Goal: Obtain resource: Obtain resource

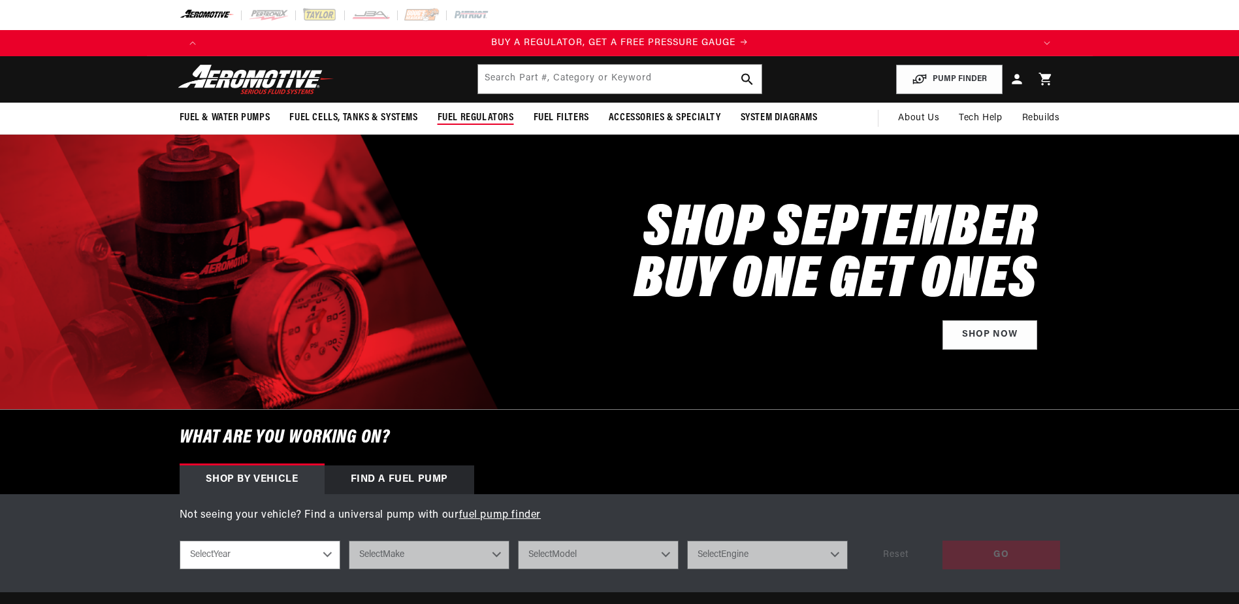
click at [480, 115] on span "Fuel Regulators" at bounding box center [476, 118] width 76 height 14
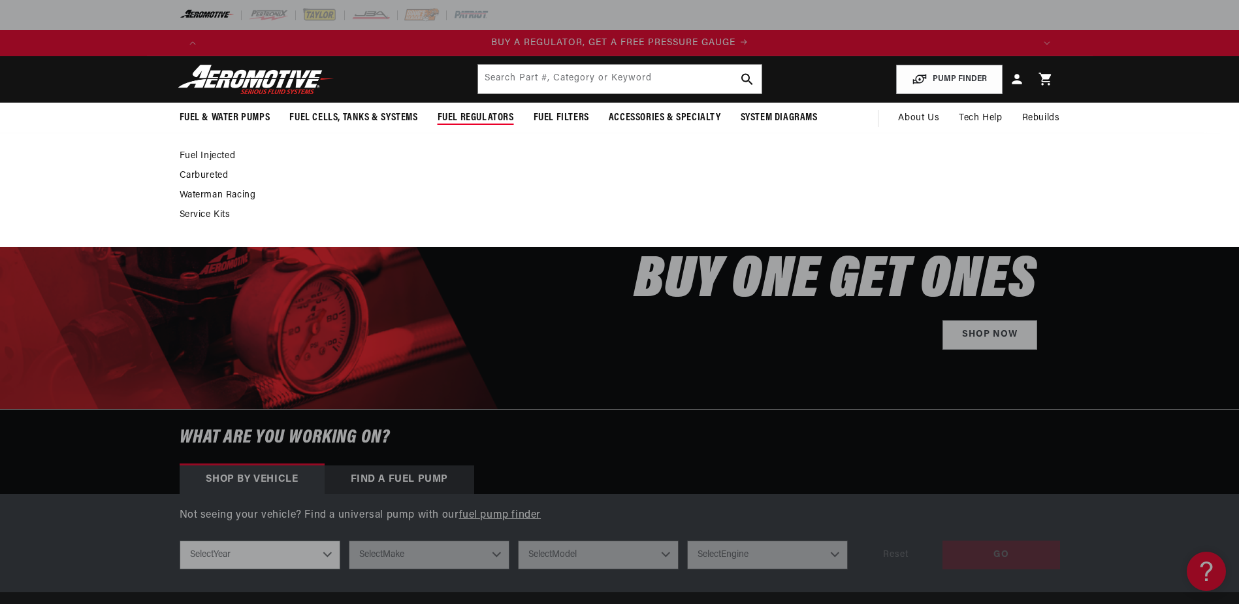
click at [223, 152] on link "Fuel Injected" at bounding box center [614, 156] width 868 height 12
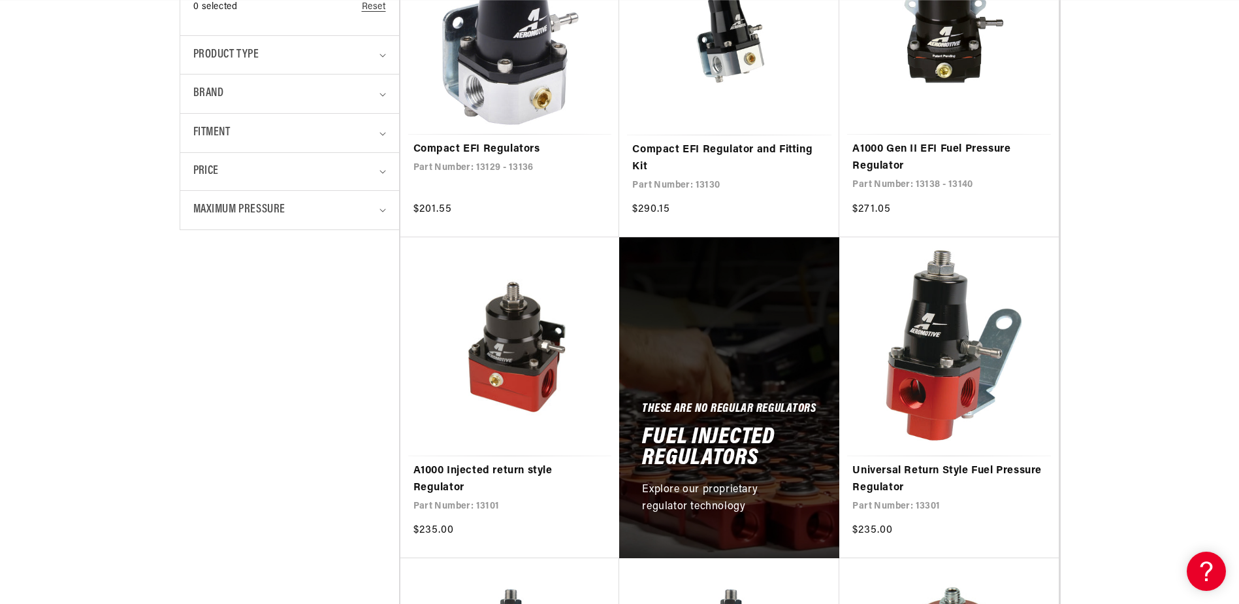
scroll to position [0, 1657]
click at [527, 141] on link "Compact EFI Regulators" at bounding box center [510, 149] width 193 height 17
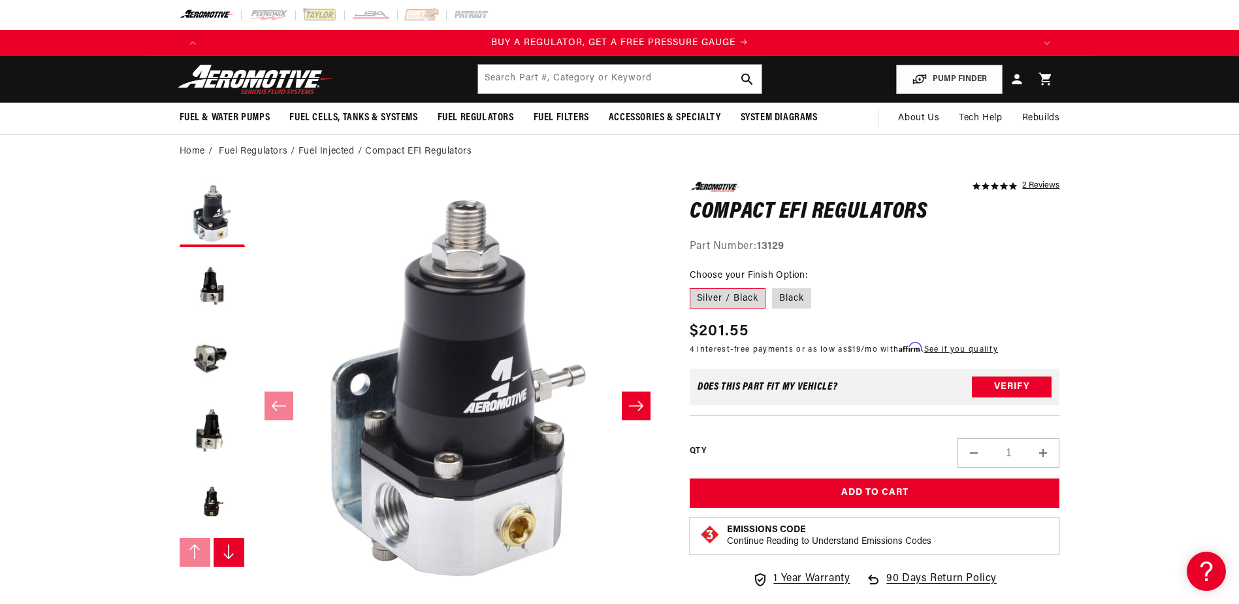
click at [632, 404] on icon "Slide right" at bounding box center [636, 405] width 16 height 13
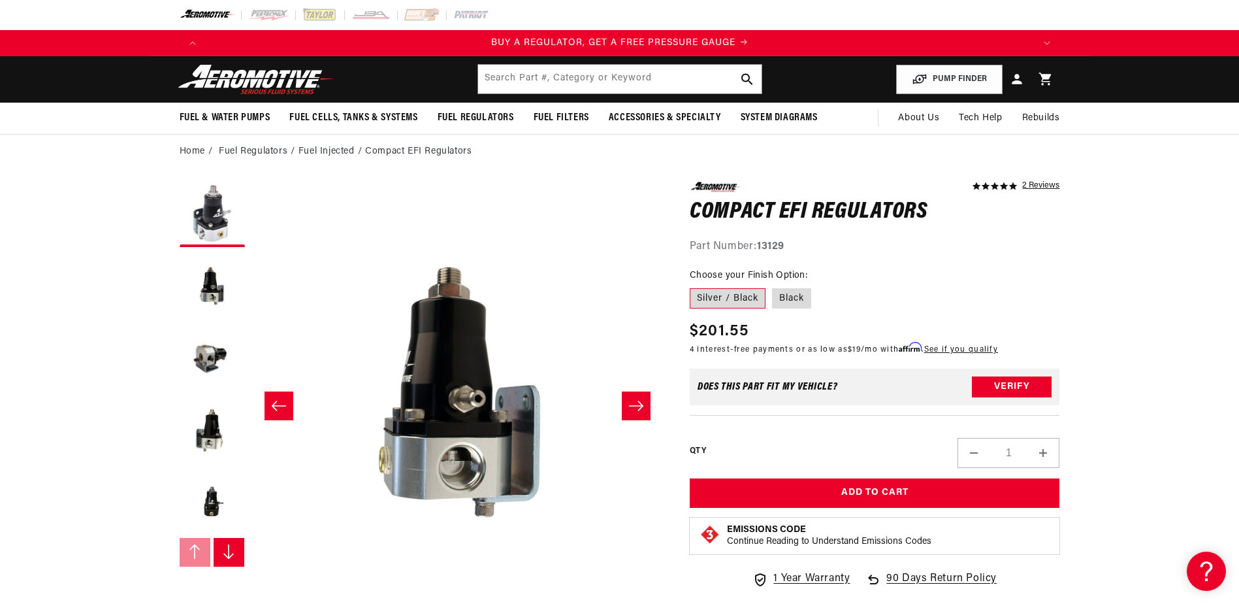
scroll to position [0, 412]
click at [632, 404] on icon "Slide right" at bounding box center [636, 405] width 16 height 13
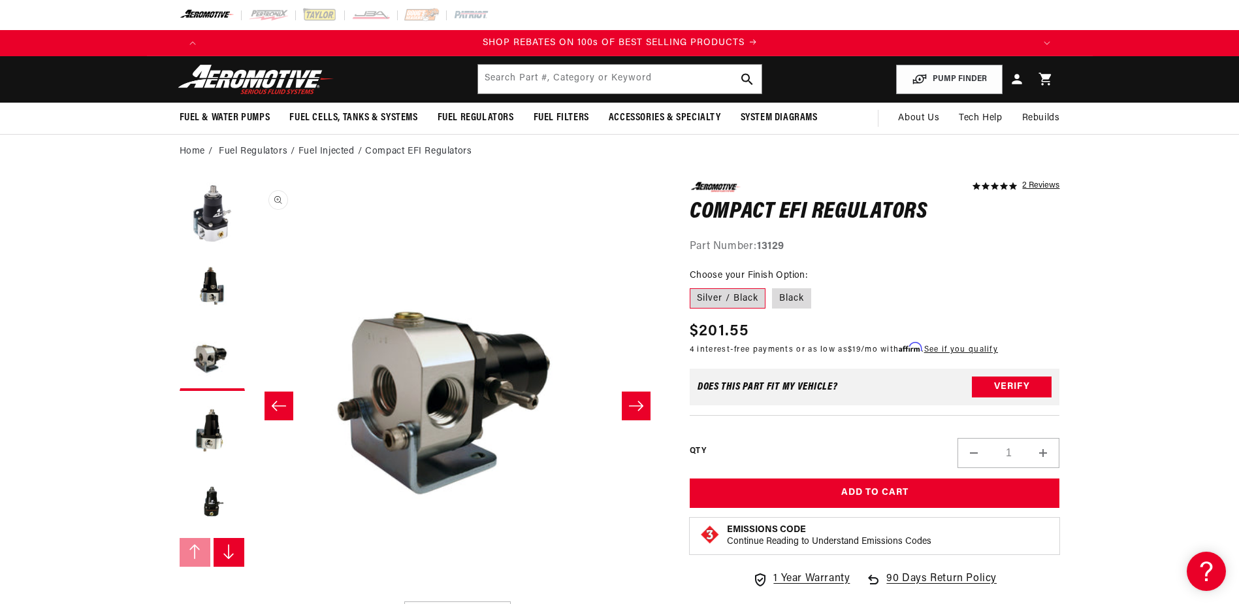
scroll to position [0, 1657]
click at [223, 548] on icon "Slide right" at bounding box center [228, 552] width 13 height 16
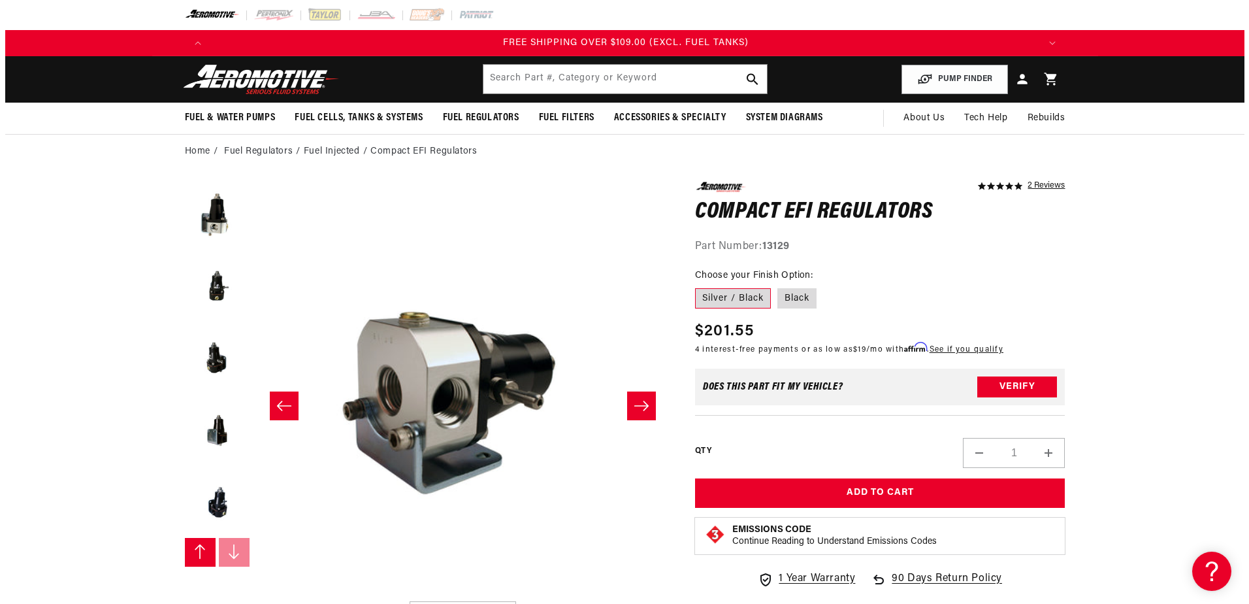
scroll to position [0, 2485]
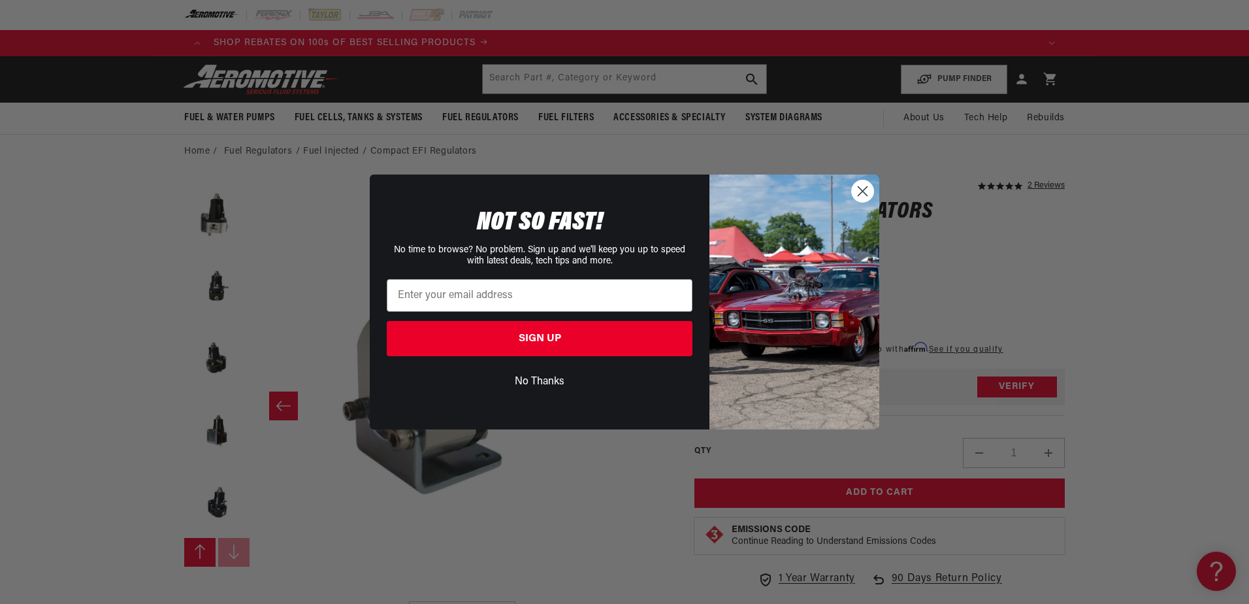
click at [860, 188] on circle "Close dialog" at bounding box center [863, 191] width 22 height 22
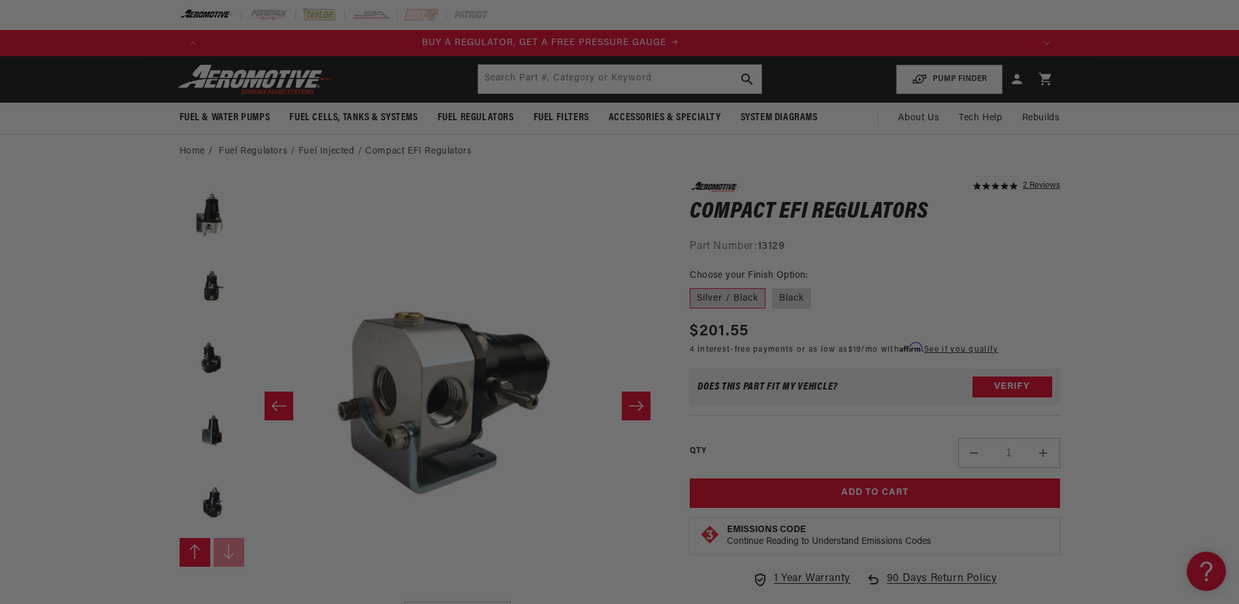
scroll to position [0, 0]
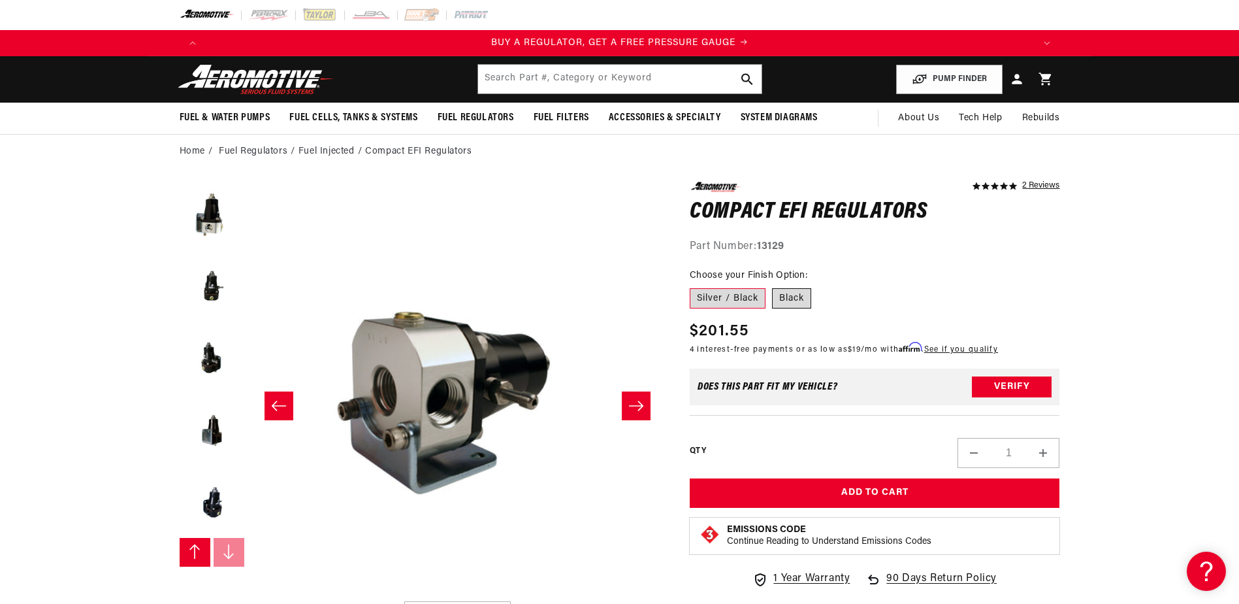
click at [790, 299] on label "Black" at bounding box center [791, 298] width 39 height 21
click at [773, 286] on input "Black" at bounding box center [772, 286] width 1 height 1
radio input "true"
click at [643, 82] on input "text" at bounding box center [620, 79] width 284 height 29
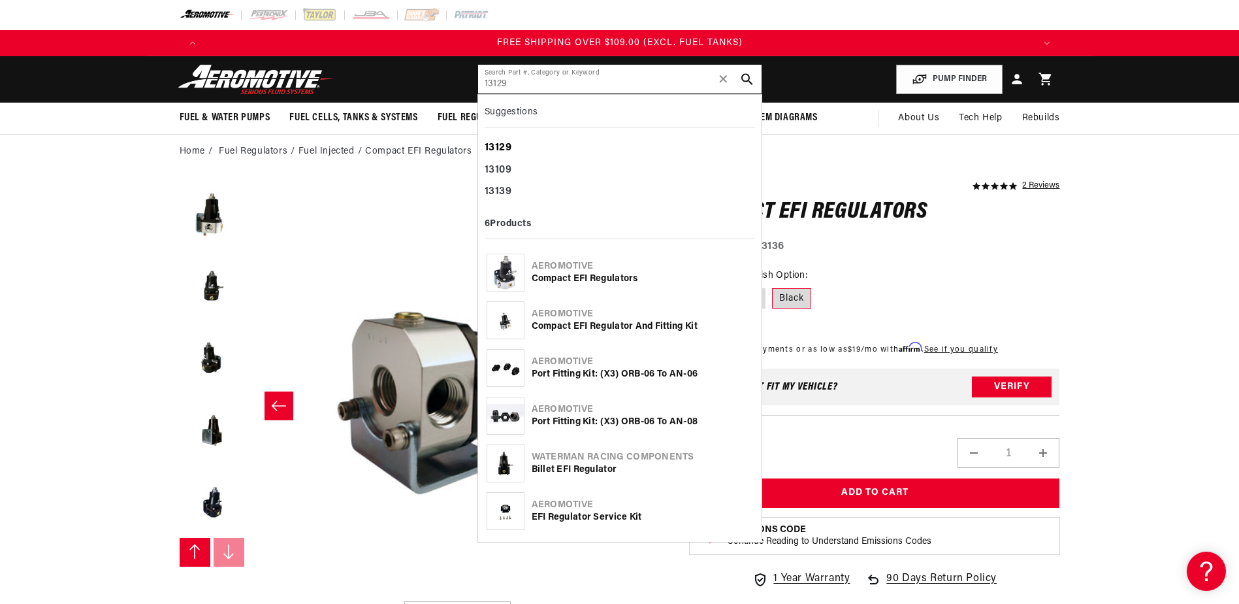
type input "13129"
click at [499, 146] on b "13129" at bounding box center [498, 147] width 27 height 10
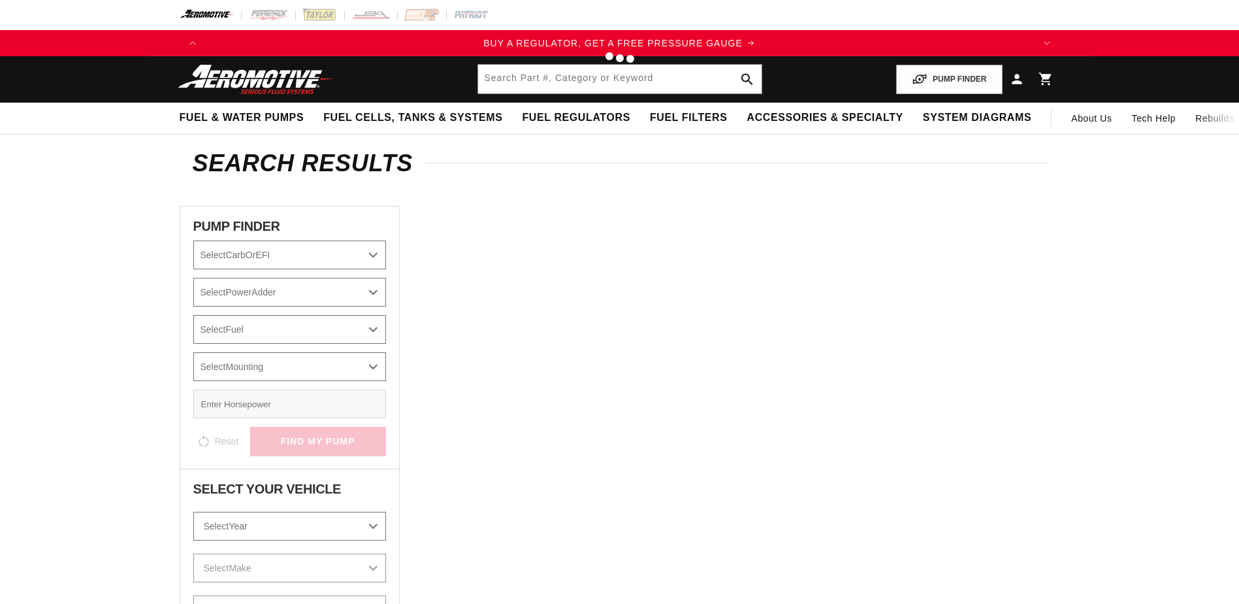
type input "13129"
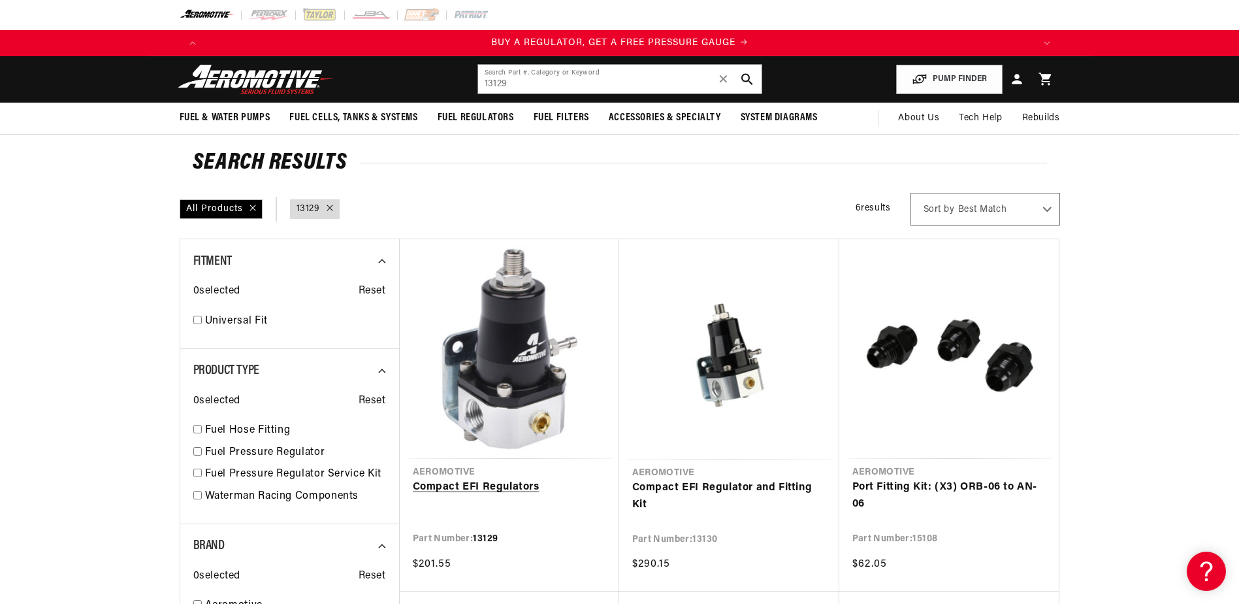
click at [457, 484] on link "Compact EFI Regulators" at bounding box center [509, 487] width 193 height 17
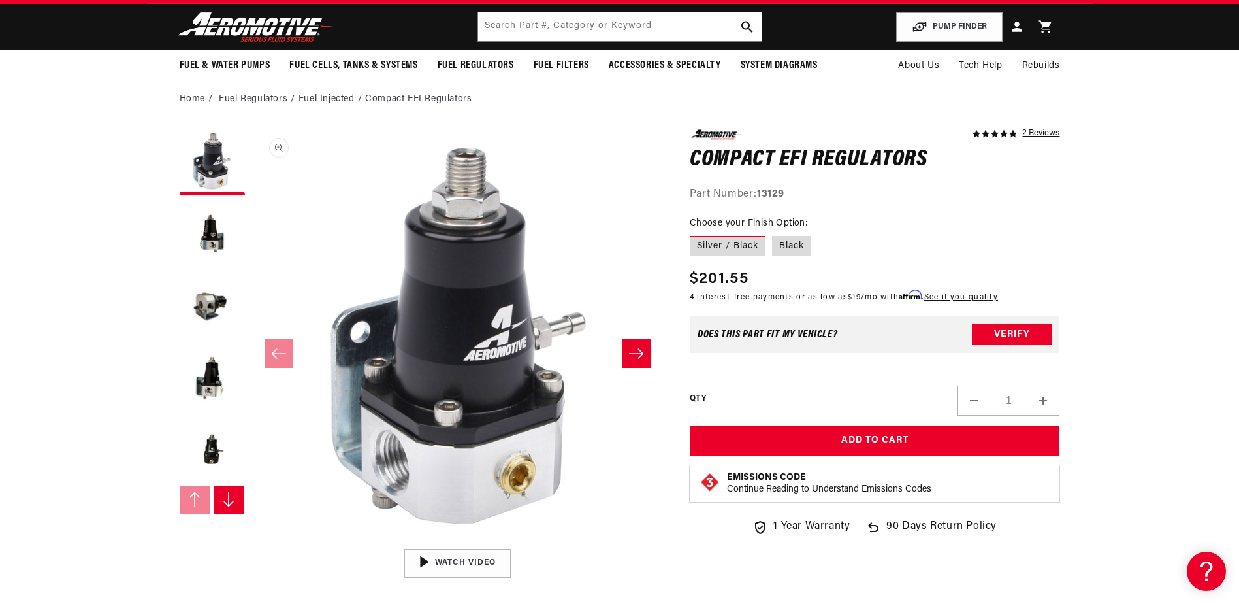
scroll to position [0, 828]
click at [665, 22] on input "text" at bounding box center [620, 26] width 284 height 29
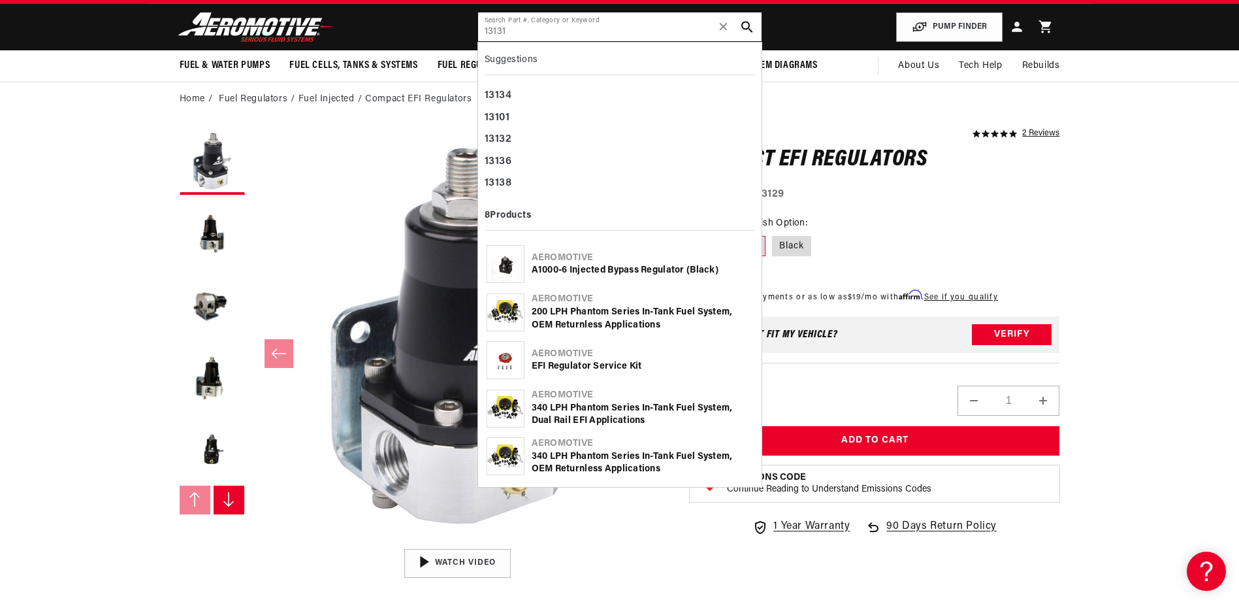
scroll to position [0, 2485]
type input "13131"
click at [745, 21] on use "search button" at bounding box center [747, 27] width 12 height 12
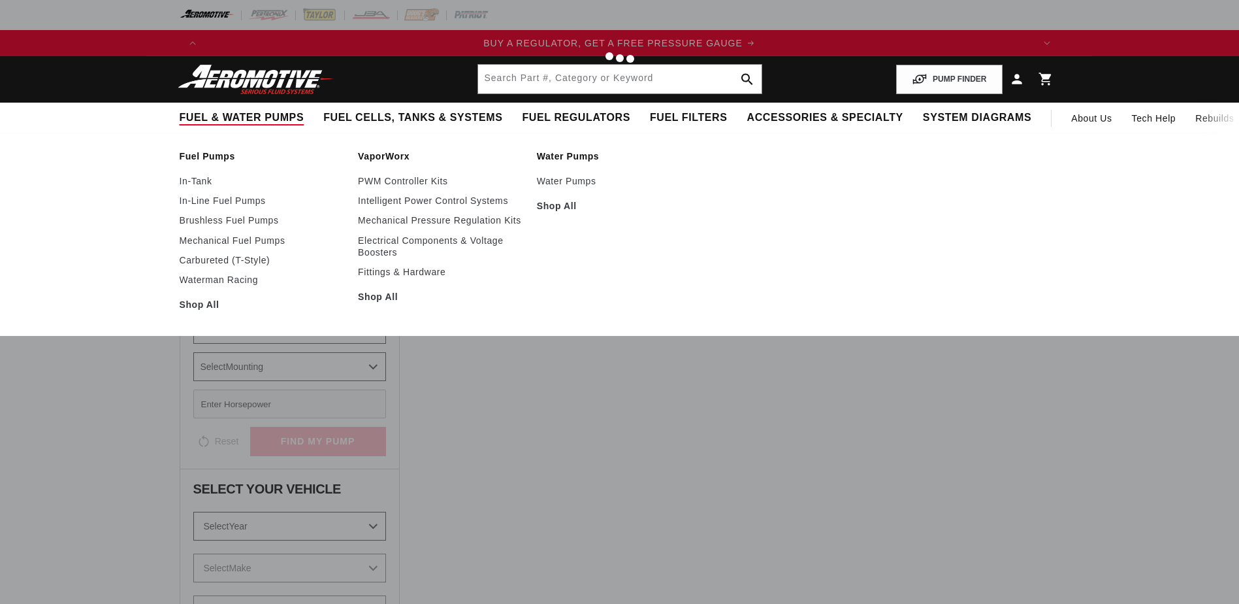
type input "13131"
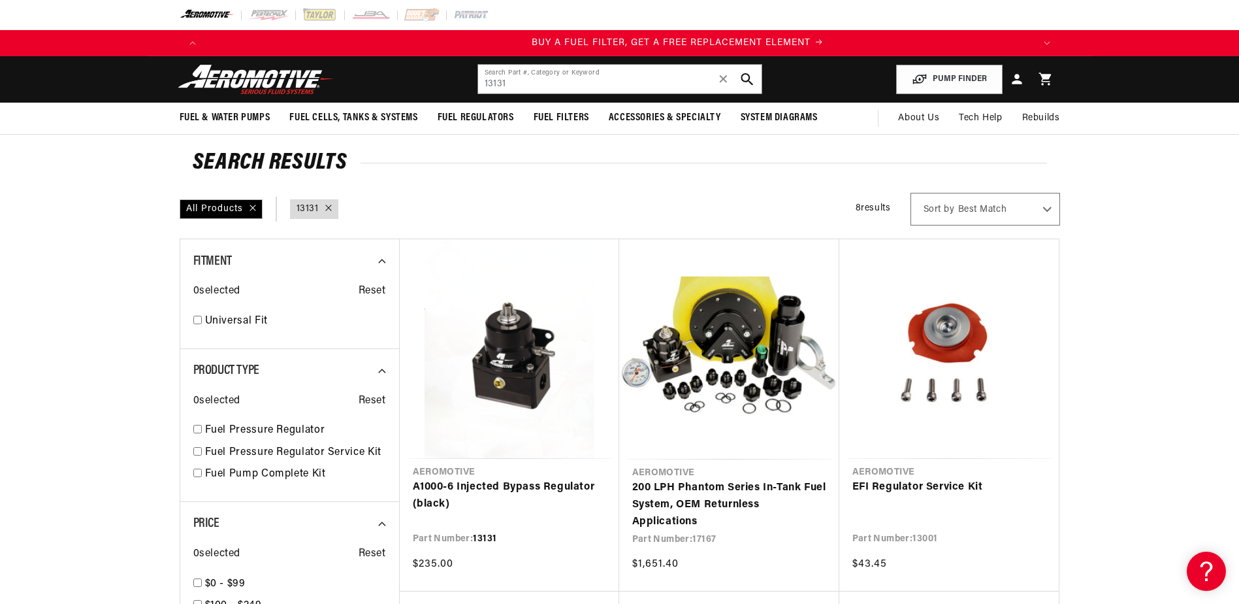
scroll to position [0, 828]
click at [743, 73] on icon "search button" at bounding box center [747, 79] width 12 height 12
click at [745, 76] on icon "search button" at bounding box center [747, 79] width 12 height 12
click at [486, 485] on link "A1000-6 Injected Bypass Regulator (black)" at bounding box center [509, 495] width 193 height 33
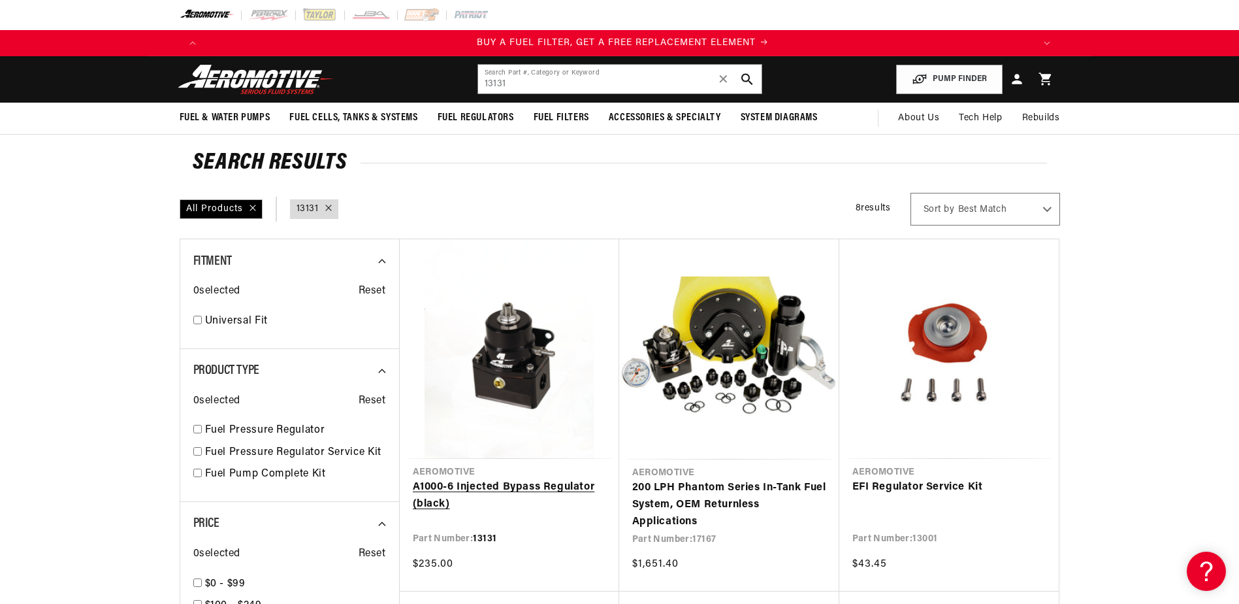
scroll to position [0, 828]
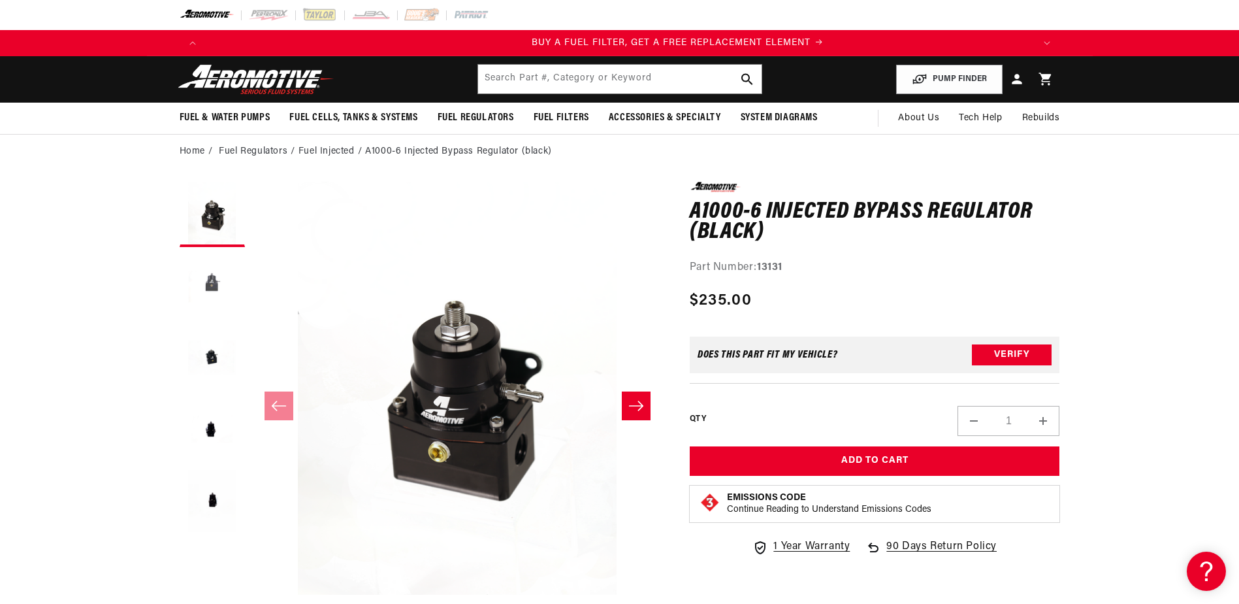
scroll to position [0, 828]
click at [212, 288] on button "Load image 2 in gallery view" at bounding box center [212, 285] width 65 height 65
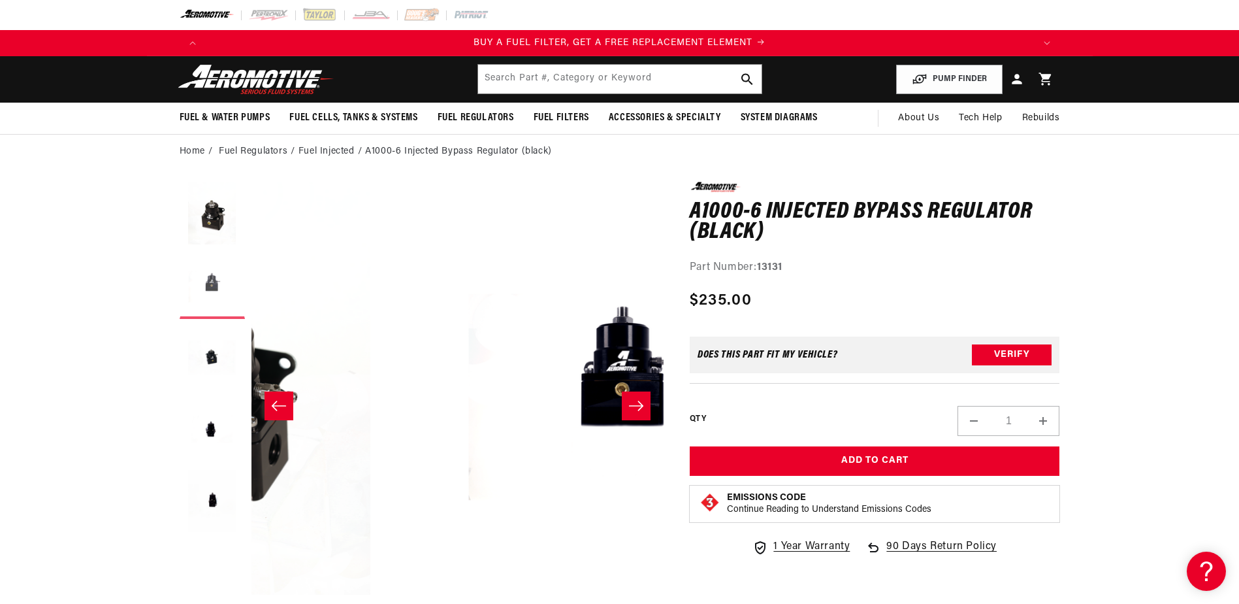
scroll to position [0, 412]
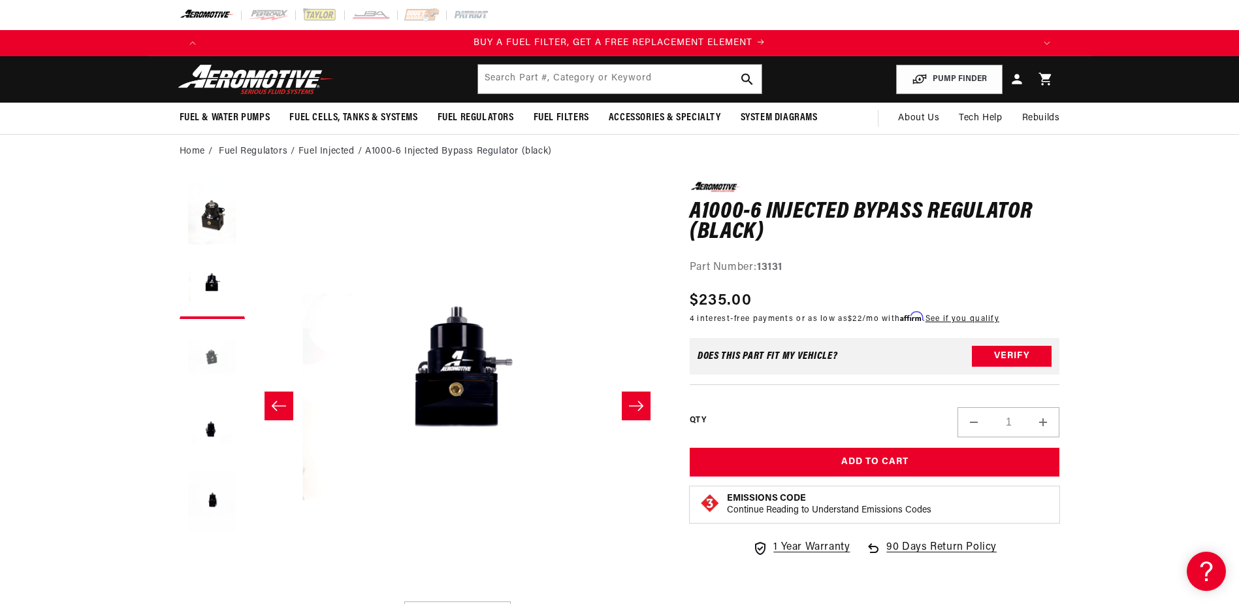
click at [210, 349] on button "Load image 3 in gallery view" at bounding box center [212, 357] width 65 height 65
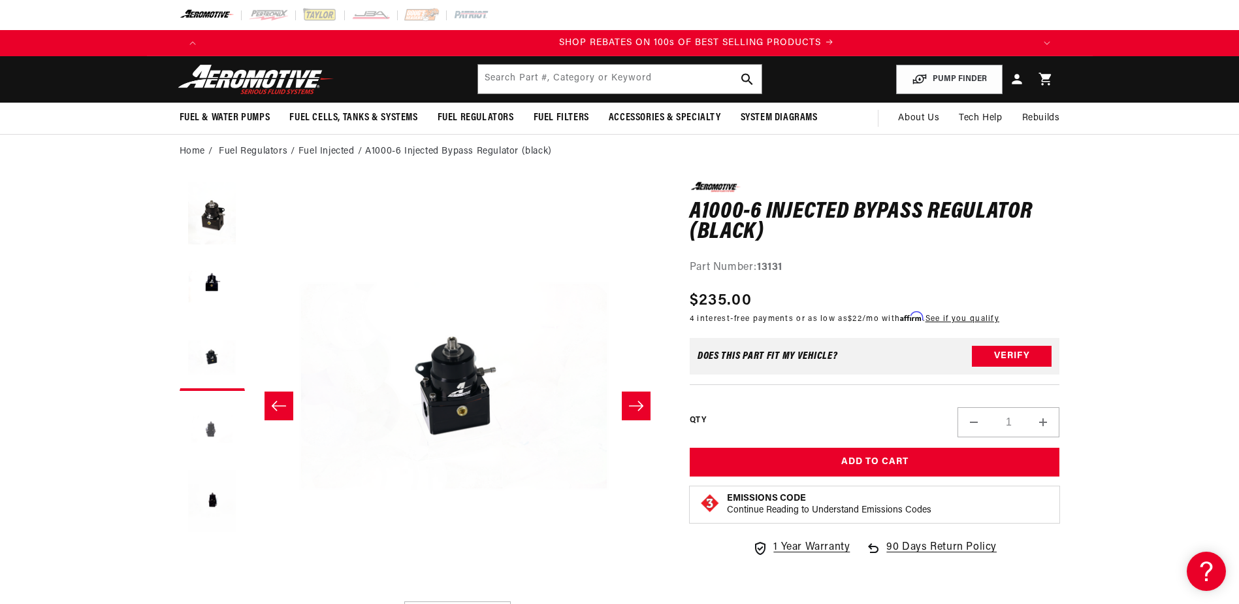
scroll to position [0, 1657]
click at [210, 429] on button "Load image 4 in gallery view" at bounding box center [212, 429] width 65 height 65
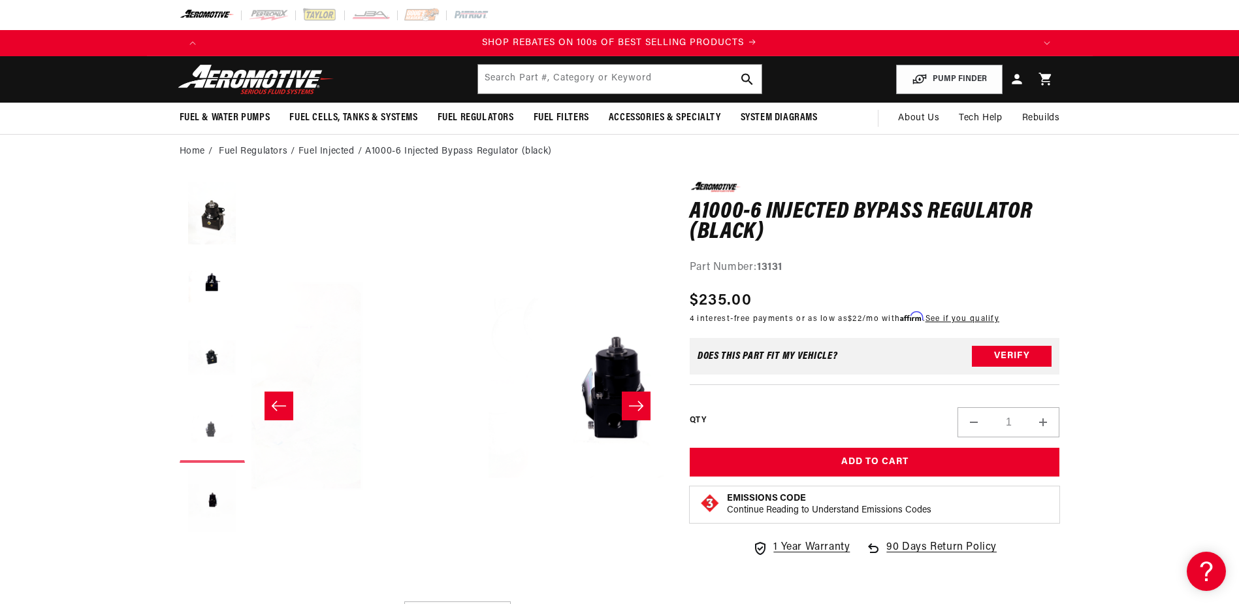
scroll to position [0, 1237]
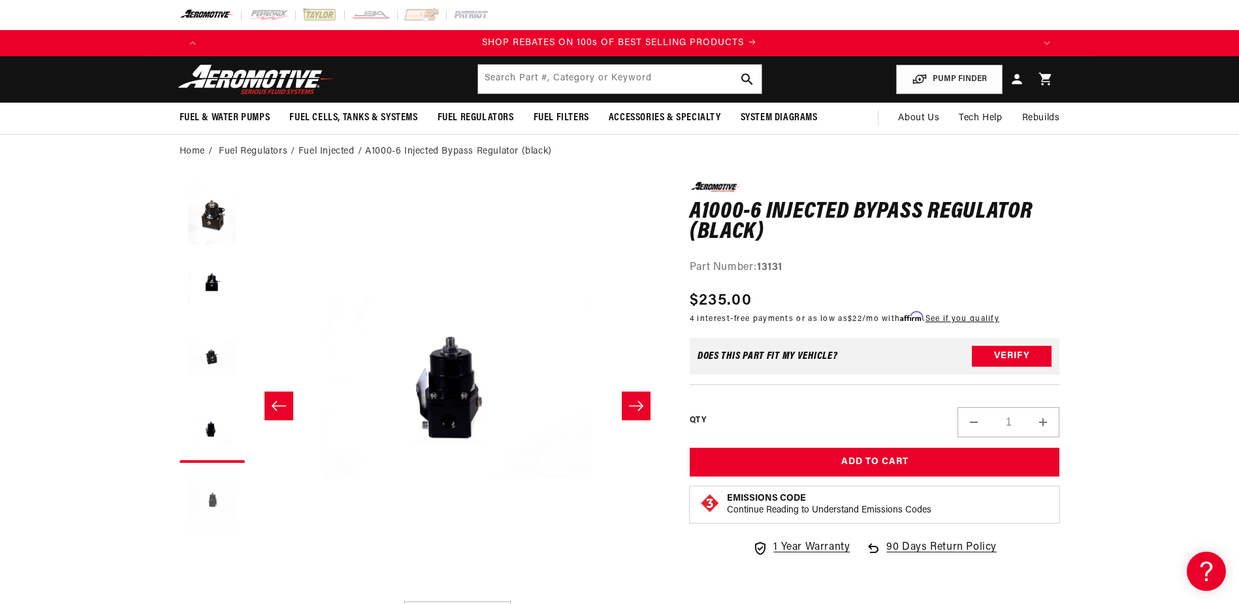
click at [212, 498] on button "Load image 5 in gallery view" at bounding box center [212, 501] width 65 height 65
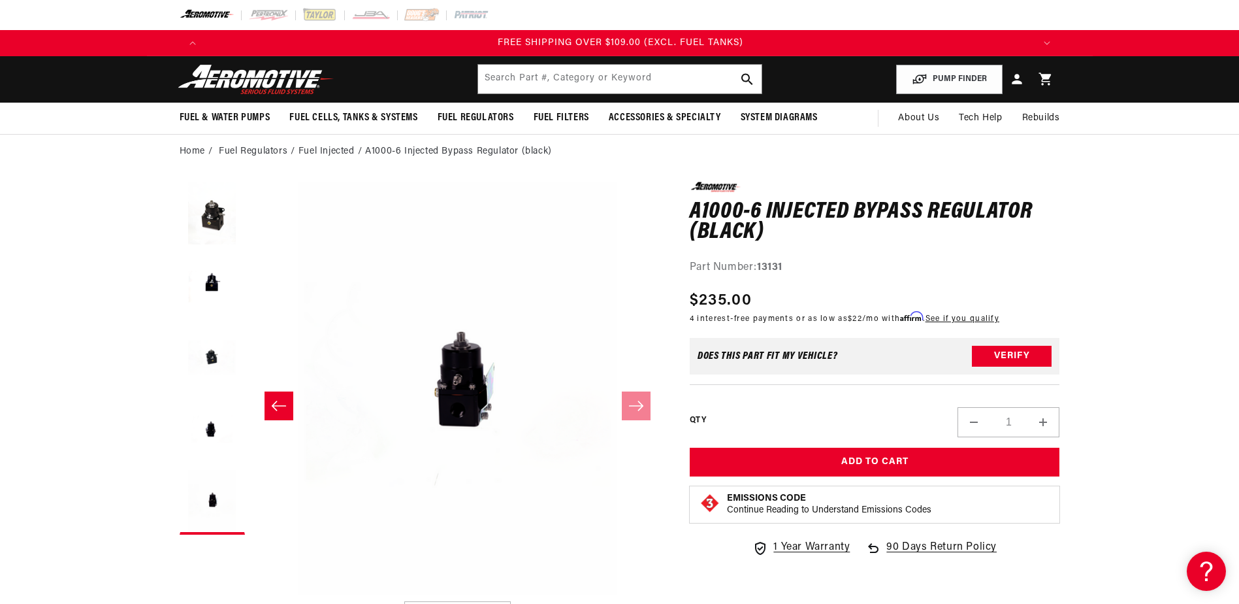
scroll to position [0, 2485]
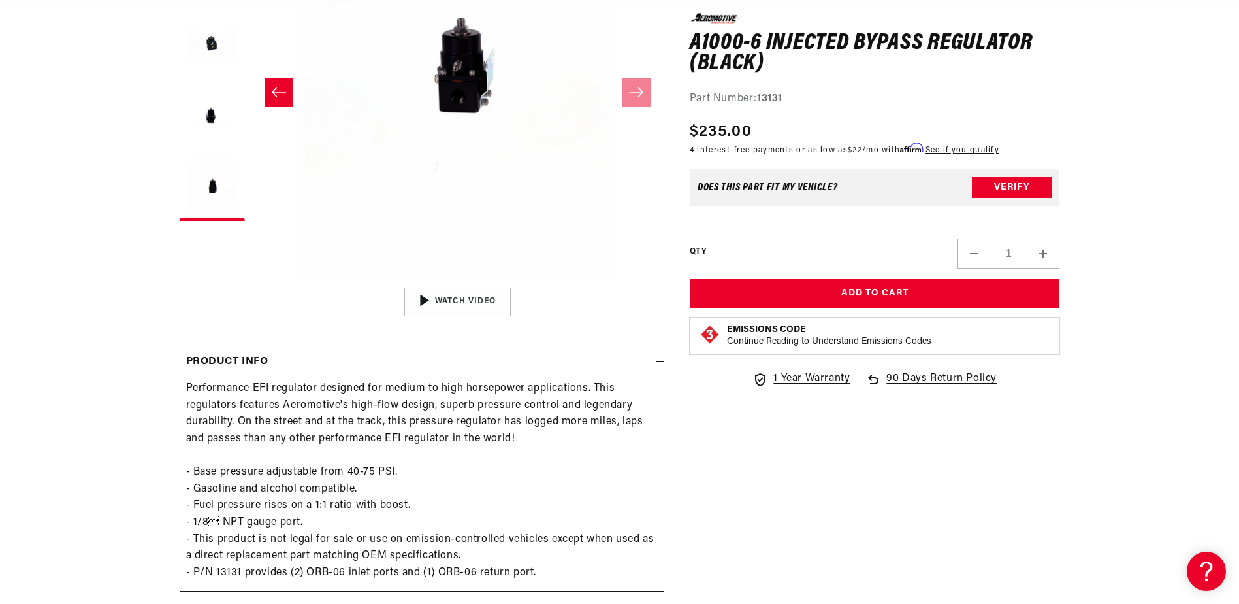
scroll to position [0, 0]
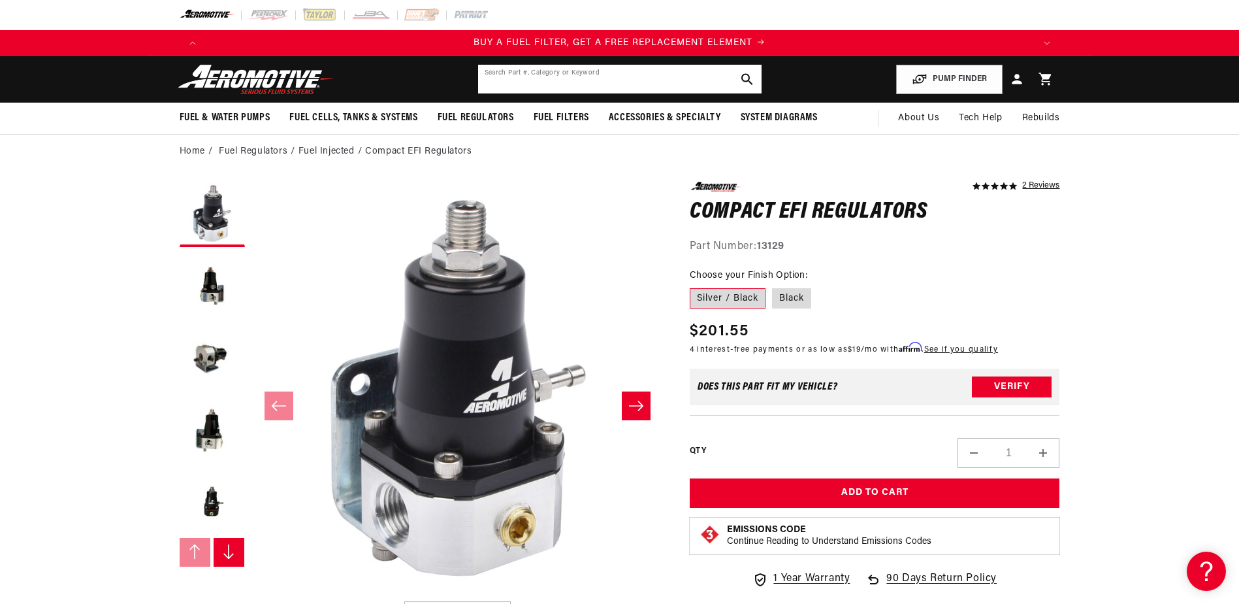
click at [687, 82] on input "text" at bounding box center [620, 79] width 284 height 29
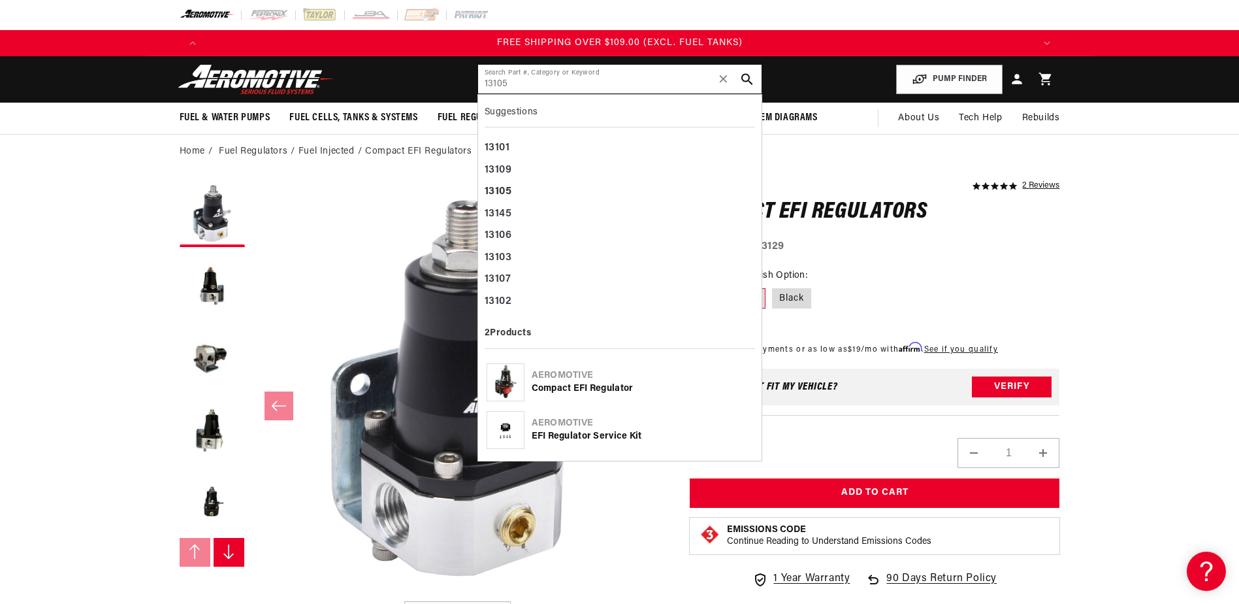
type input "13105"
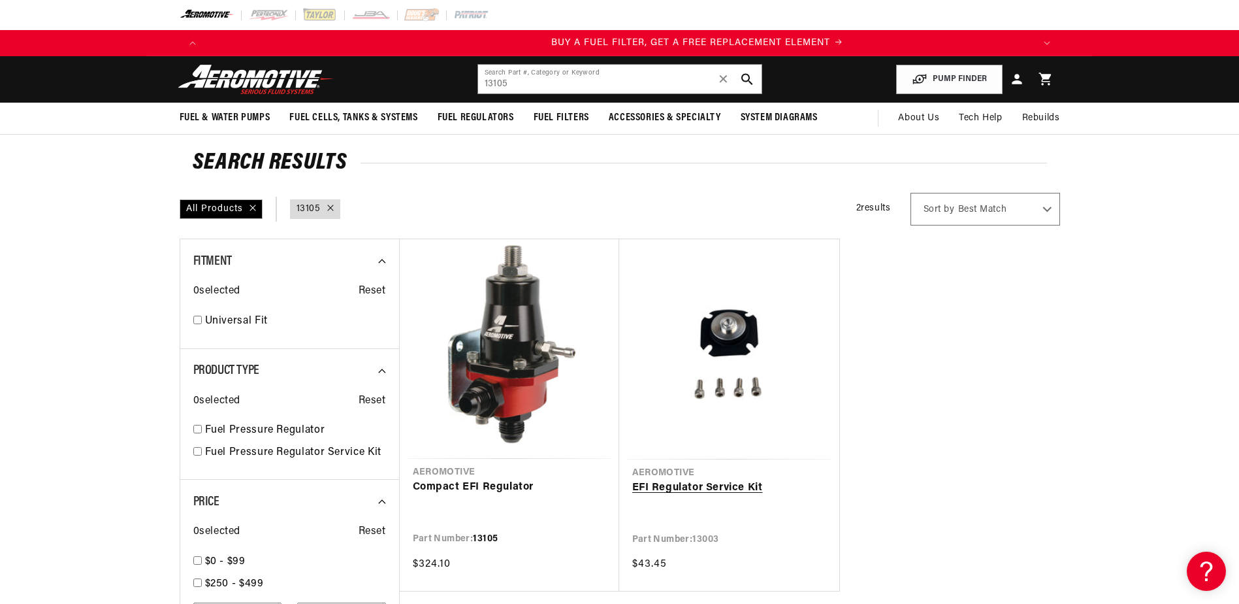
scroll to position [0, 828]
click at [515, 479] on link "Compact EFI Regulator" at bounding box center [509, 487] width 193 height 17
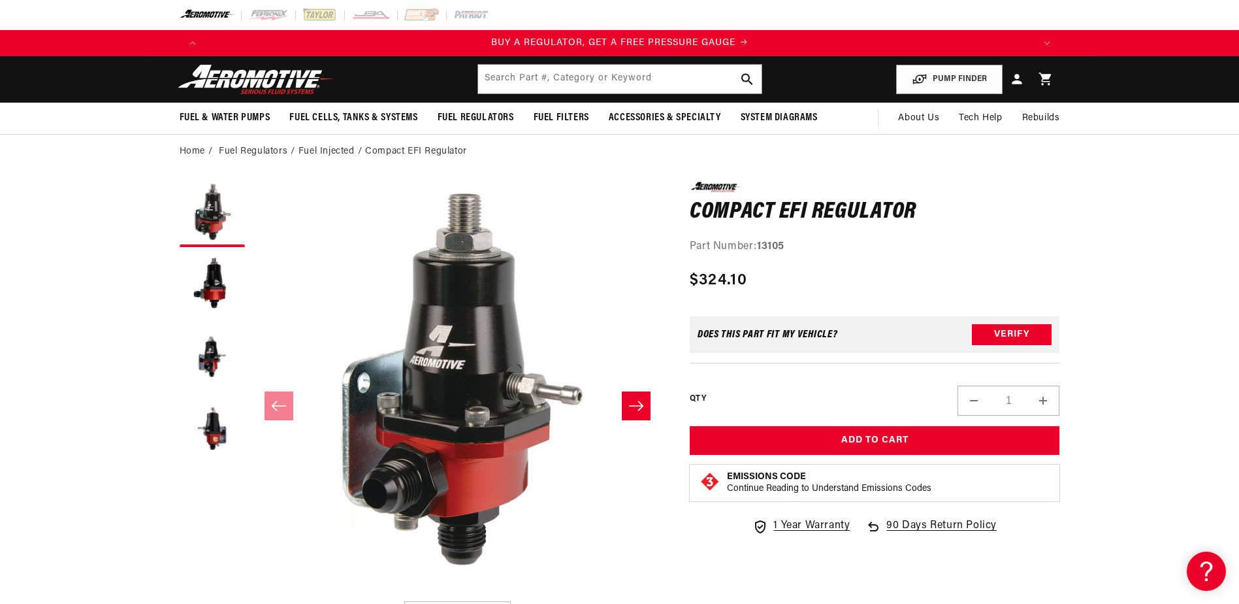
click at [638, 397] on button "Slide right" at bounding box center [636, 405] width 29 height 29
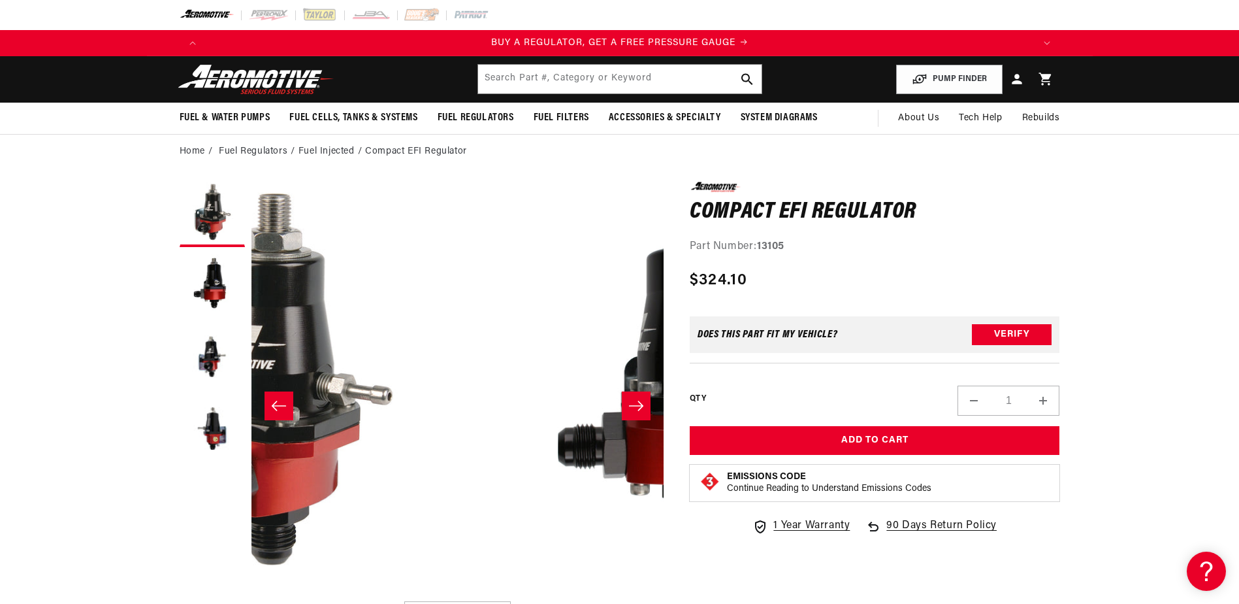
scroll to position [0, 412]
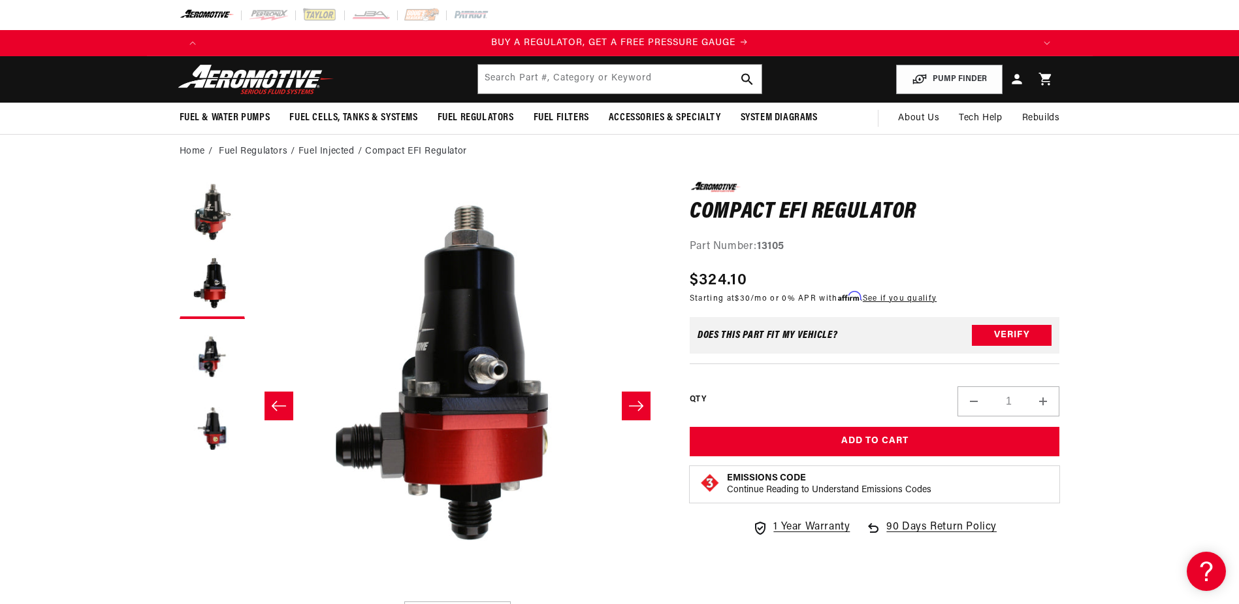
click at [638, 397] on button "Slide right" at bounding box center [636, 405] width 29 height 29
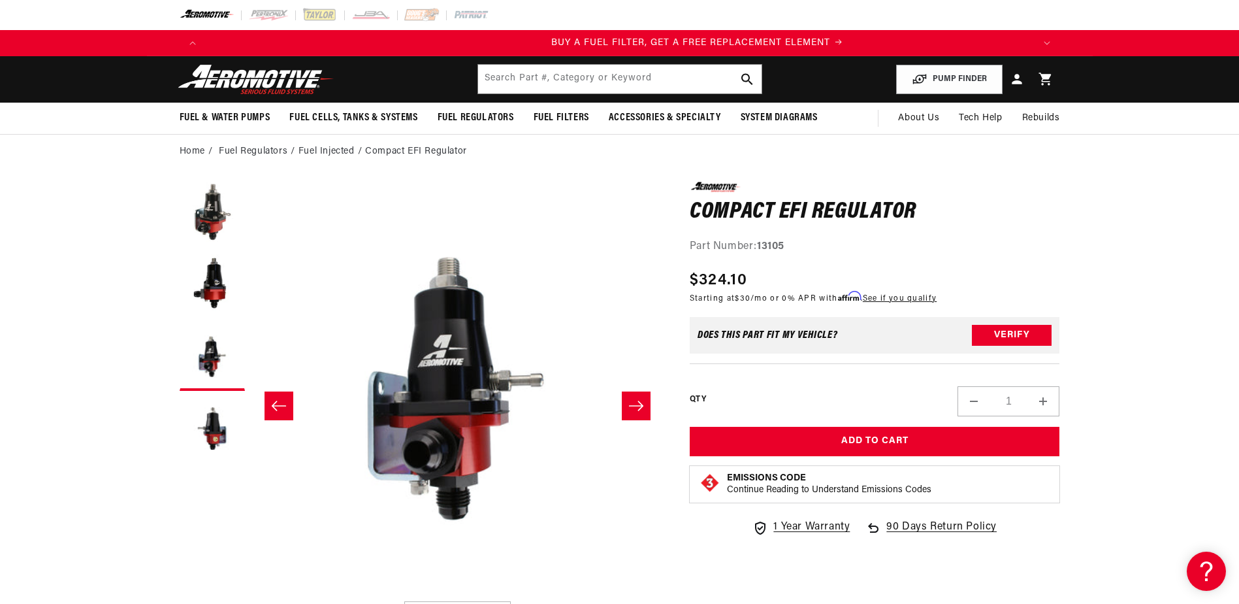
scroll to position [0, 828]
click at [638, 397] on button "Slide right" at bounding box center [636, 405] width 29 height 29
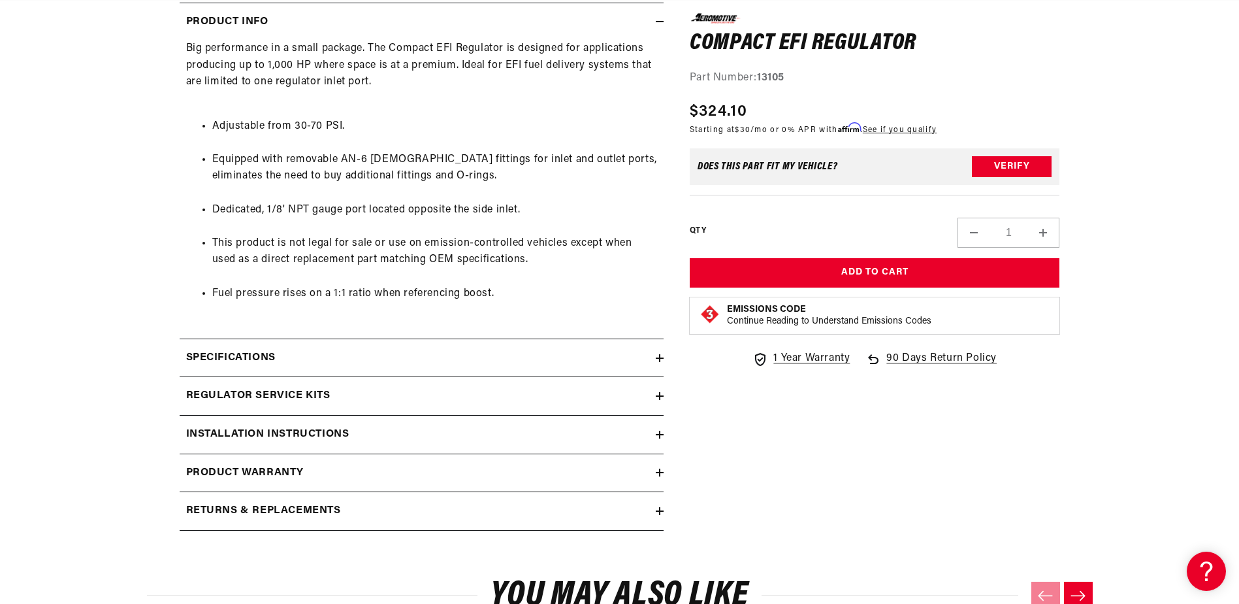
scroll to position [0, 1657]
click at [658, 429] on summary "Installation Instructions" at bounding box center [422, 435] width 484 height 38
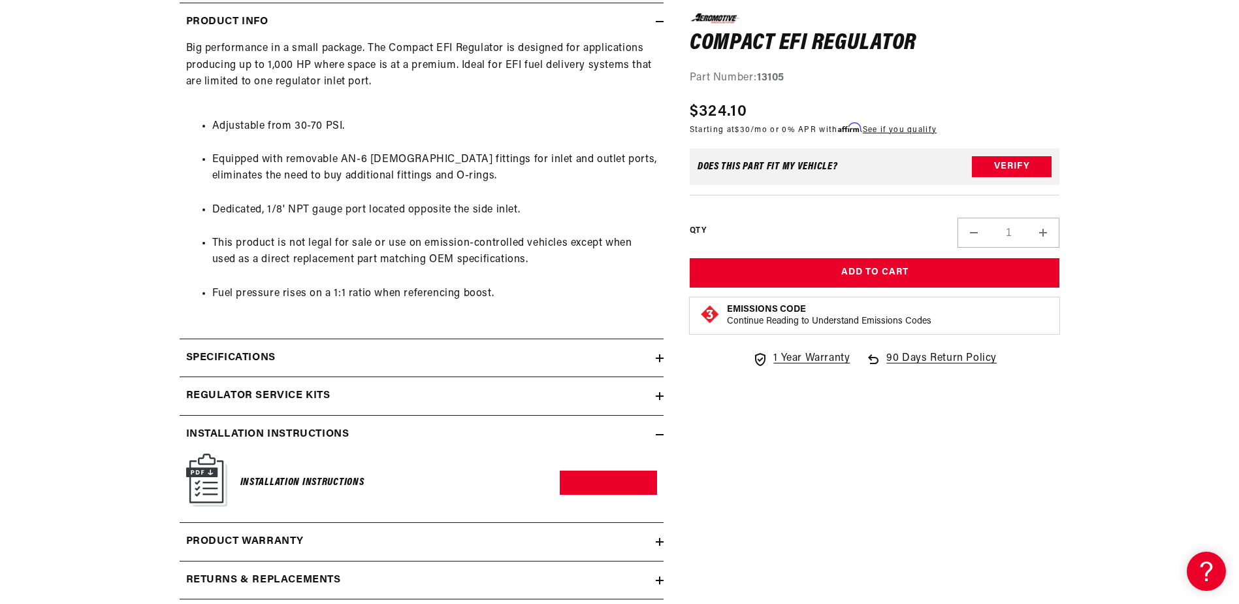
scroll to position [0, 2485]
click at [212, 465] on img at bounding box center [206, 479] width 41 height 53
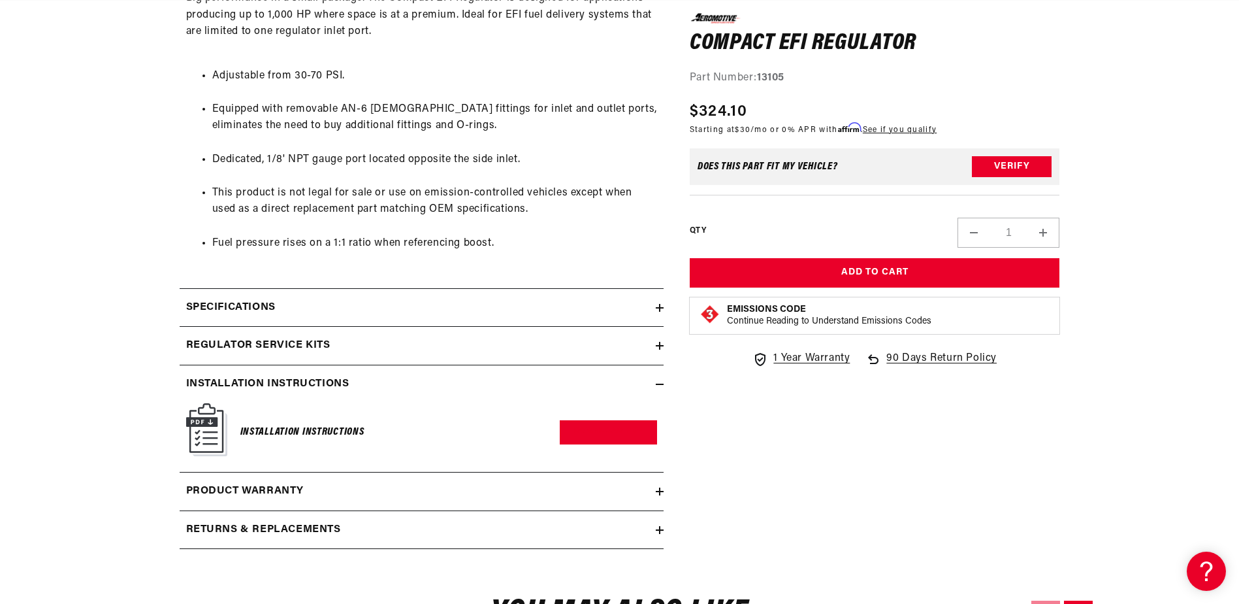
scroll to position [706, 0]
click at [200, 416] on img at bounding box center [206, 427] width 41 height 53
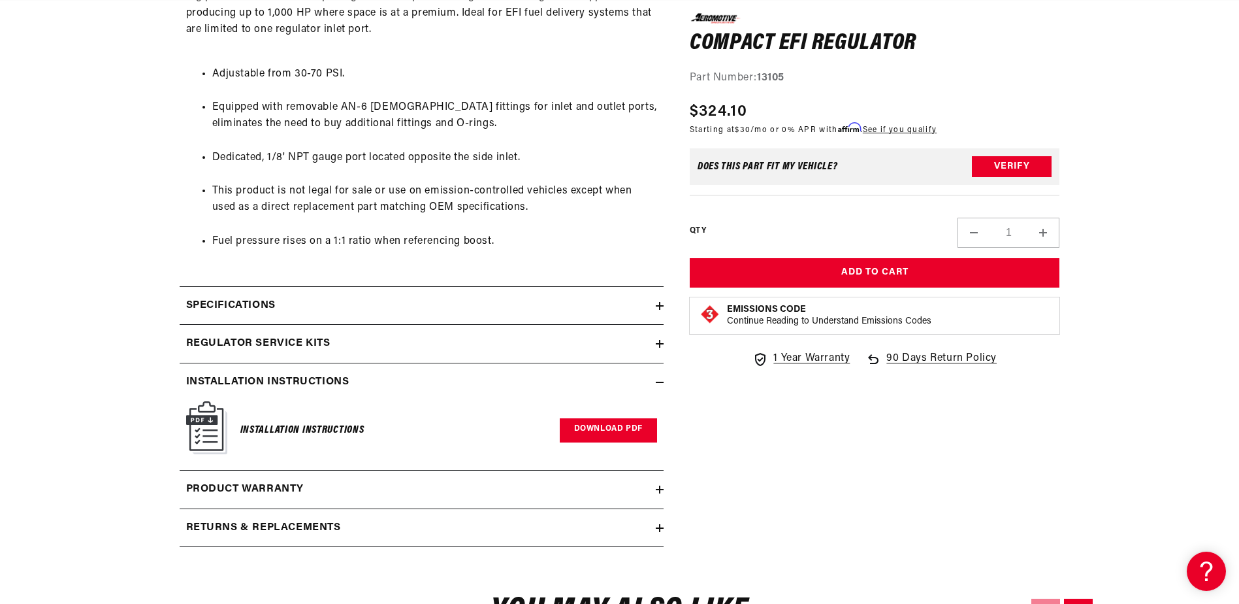
click at [614, 430] on link "Download PDF" at bounding box center [608, 430] width 97 height 24
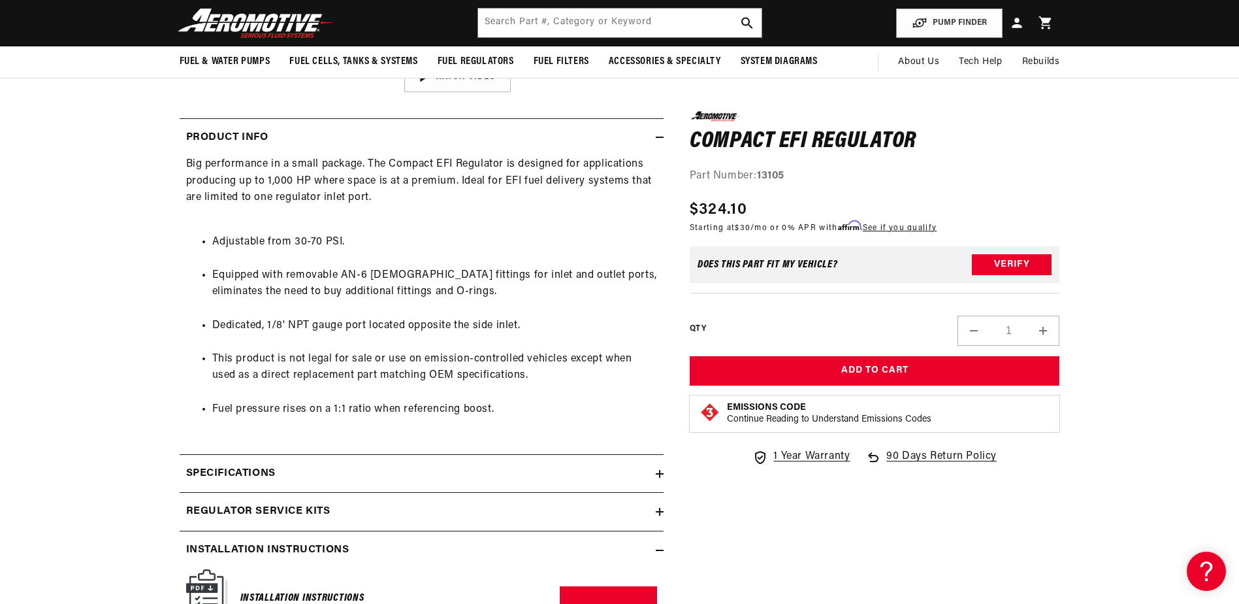
scroll to position [523, 0]
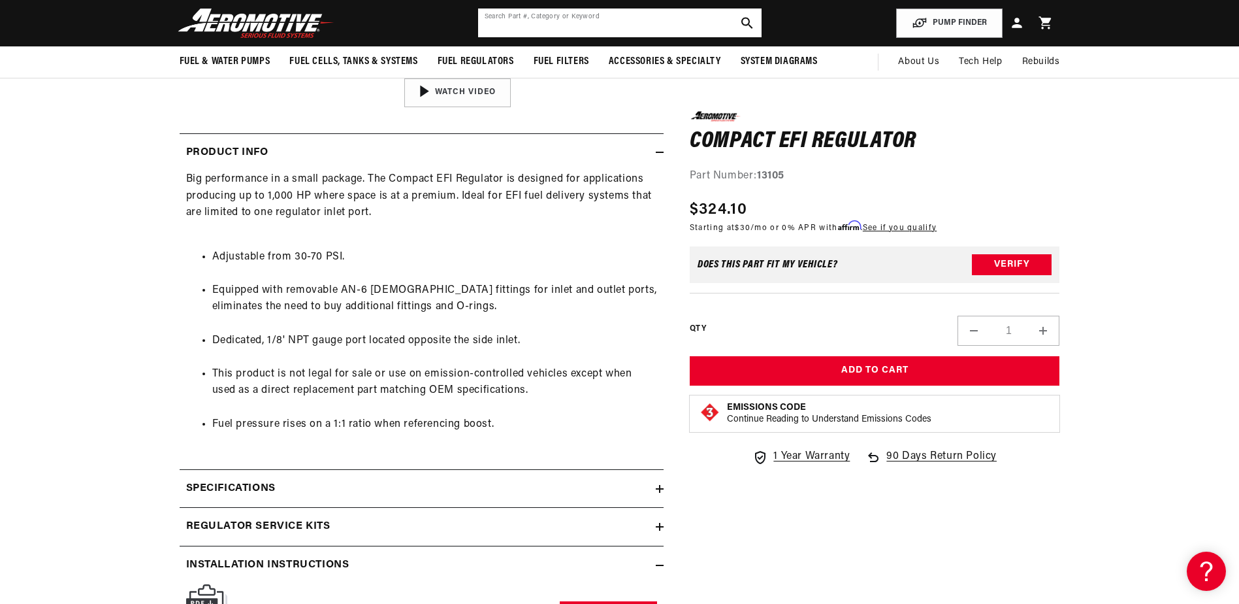
click at [671, 27] on input "text" at bounding box center [620, 22] width 284 height 29
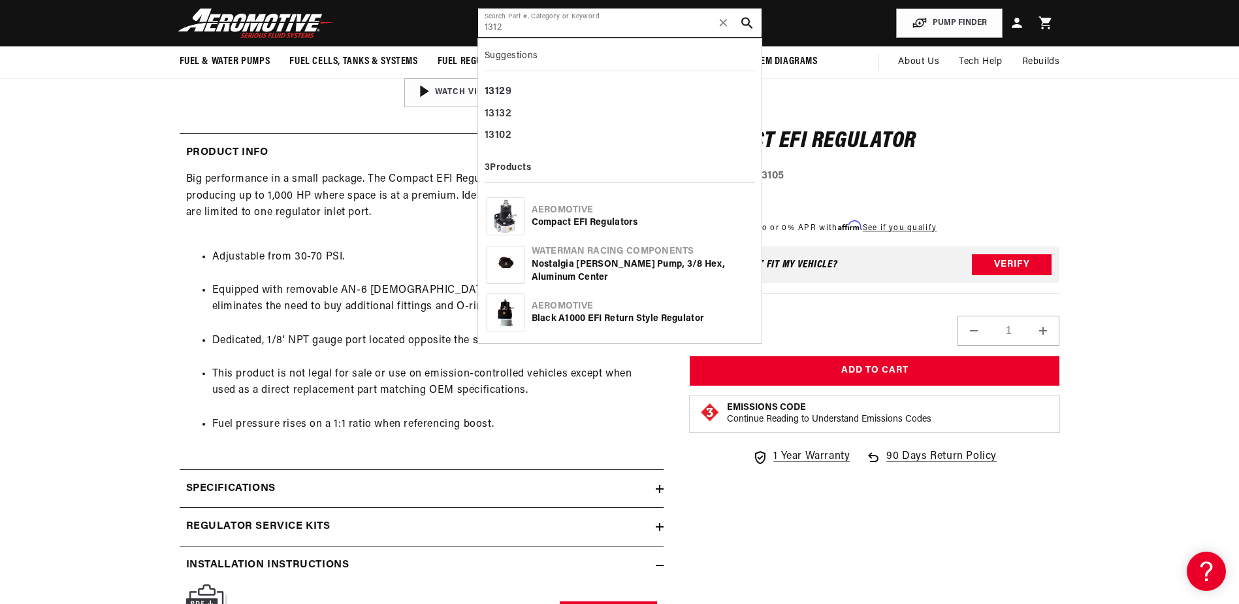
scroll to position [0, 2485]
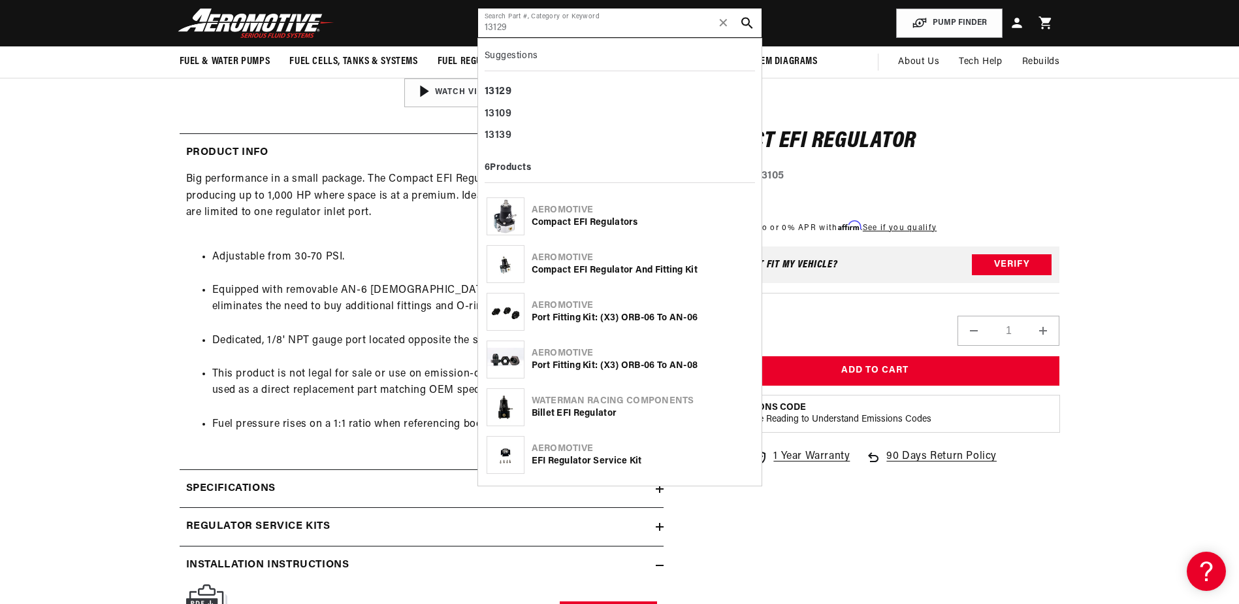
type input "13129"
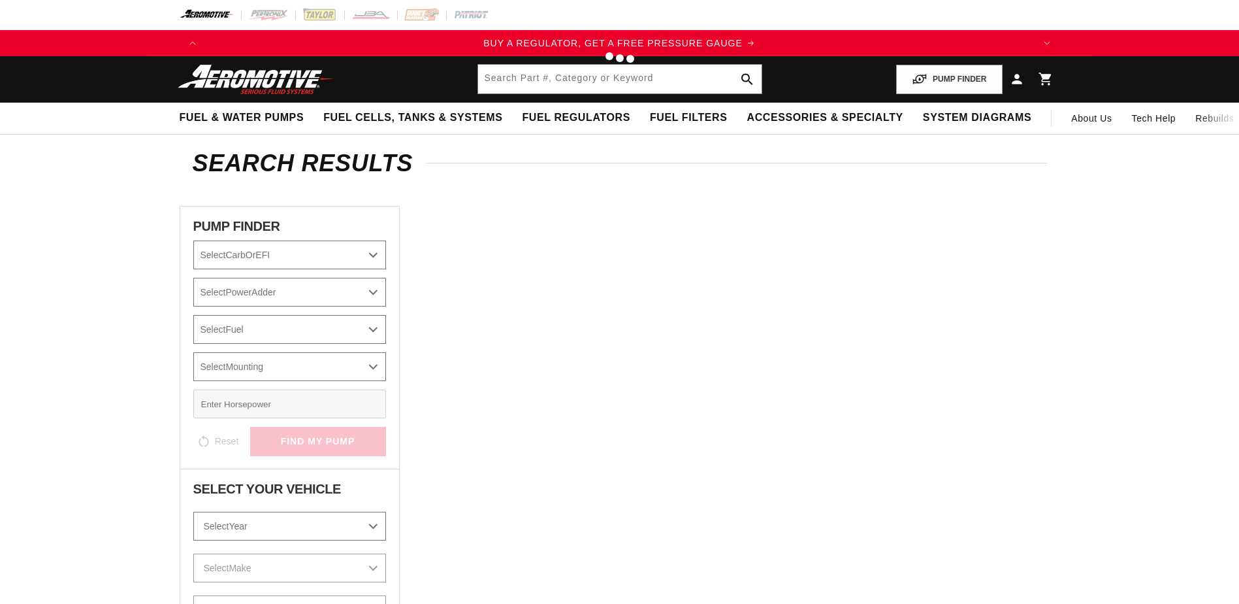
type input "13129"
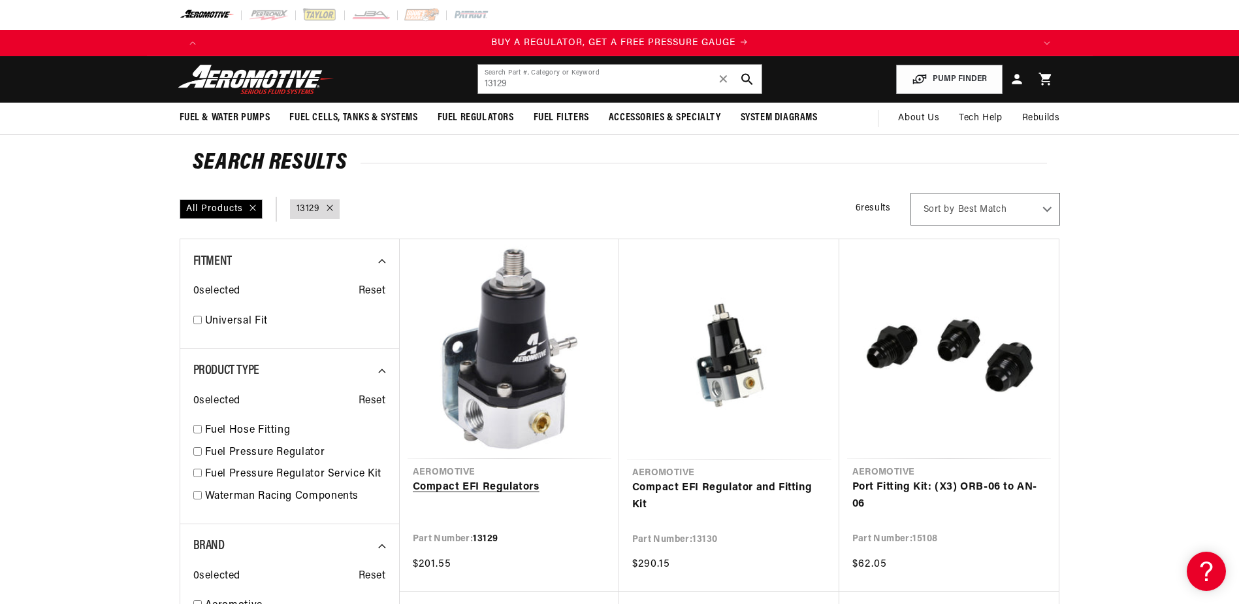
click at [489, 483] on link "Compact EFI Regulators" at bounding box center [509, 487] width 193 height 17
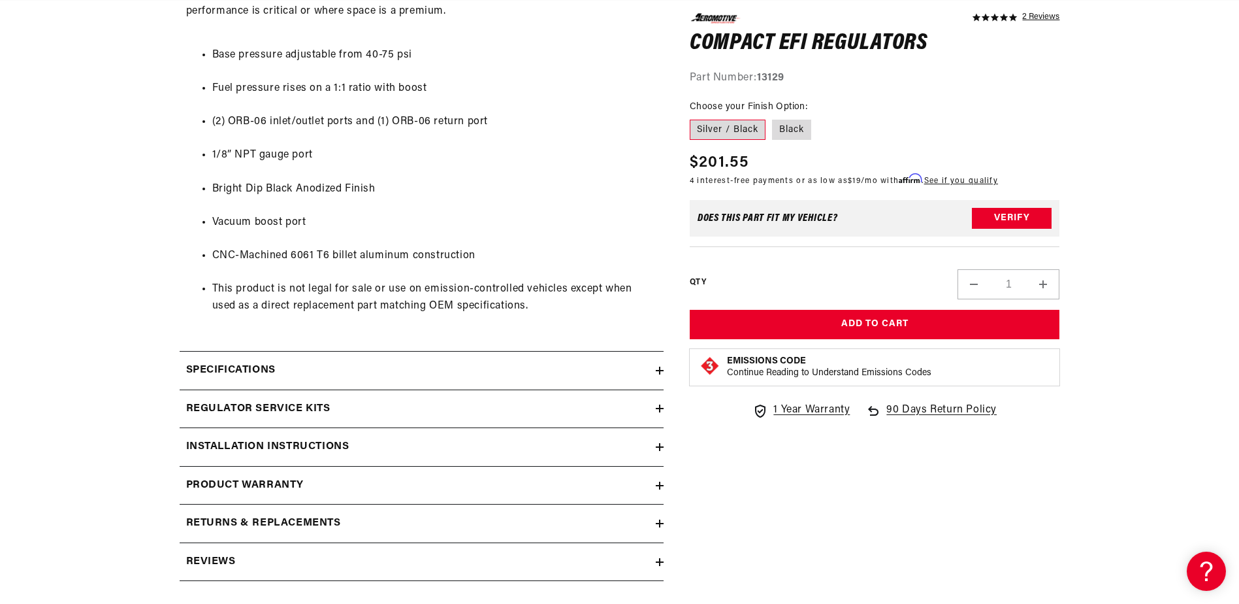
click at [661, 446] on icon at bounding box center [660, 447] width 8 height 8
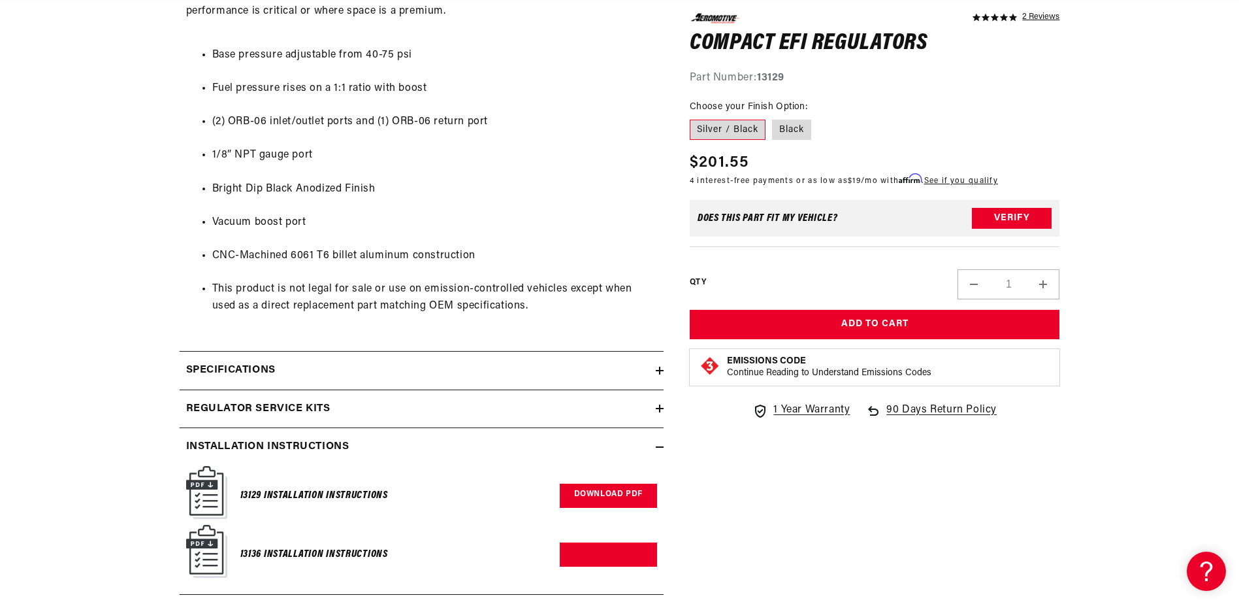
scroll to position [0, 828]
click at [579, 493] on link "Download PDF" at bounding box center [608, 495] width 97 height 24
click at [599, 546] on link "Download PDF" at bounding box center [608, 554] width 97 height 24
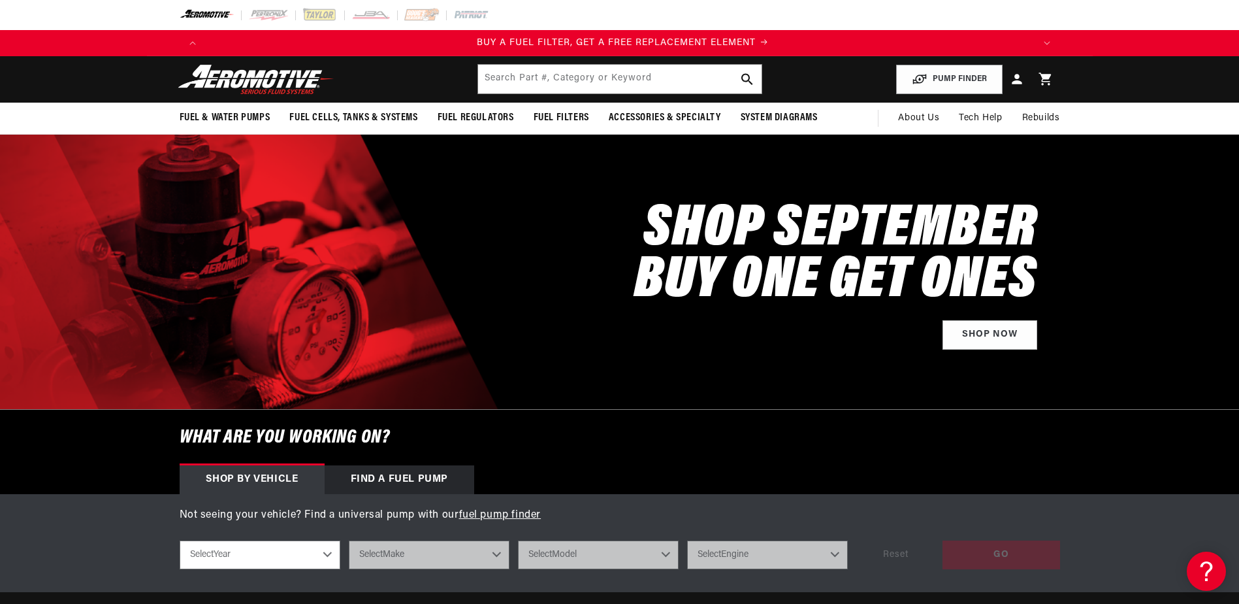
scroll to position [0, 828]
click at [585, 79] on input "text" at bounding box center [620, 79] width 284 height 29
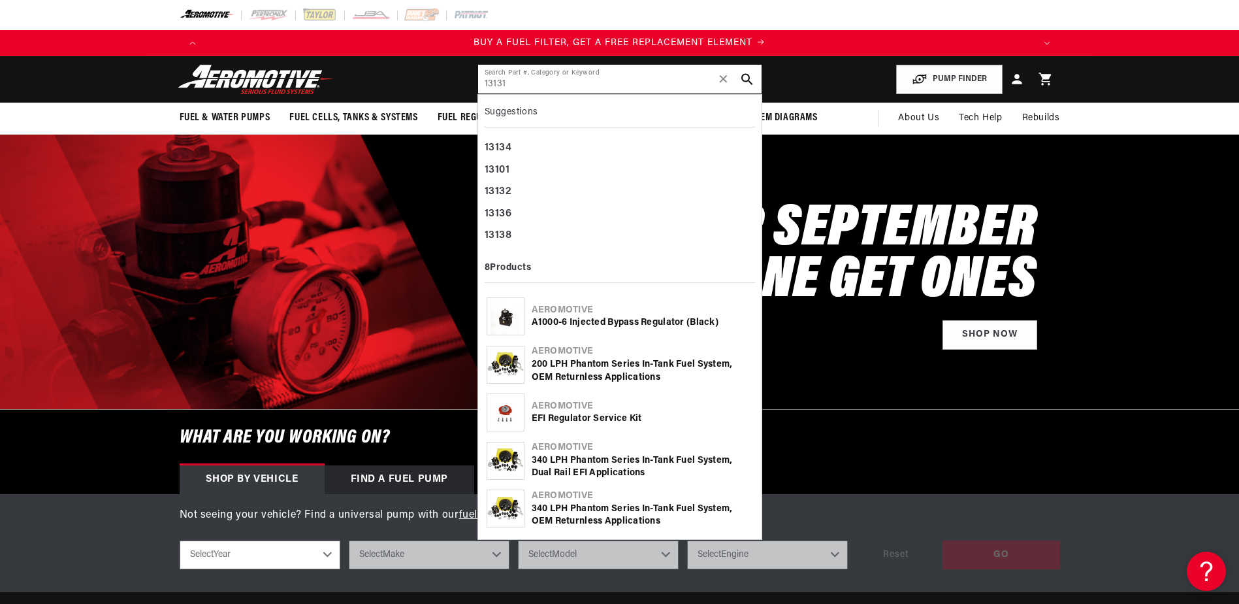
type input "13131"
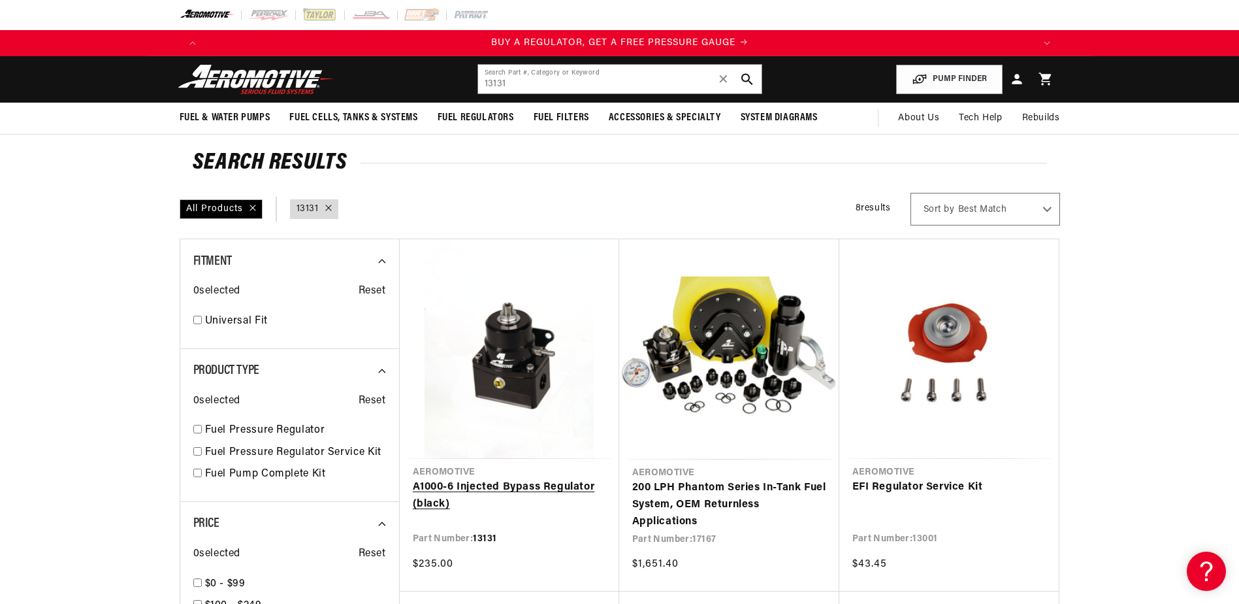
click at [502, 483] on link "A1000-6 Injected Bypass Regulator (black)" at bounding box center [509, 495] width 193 height 33
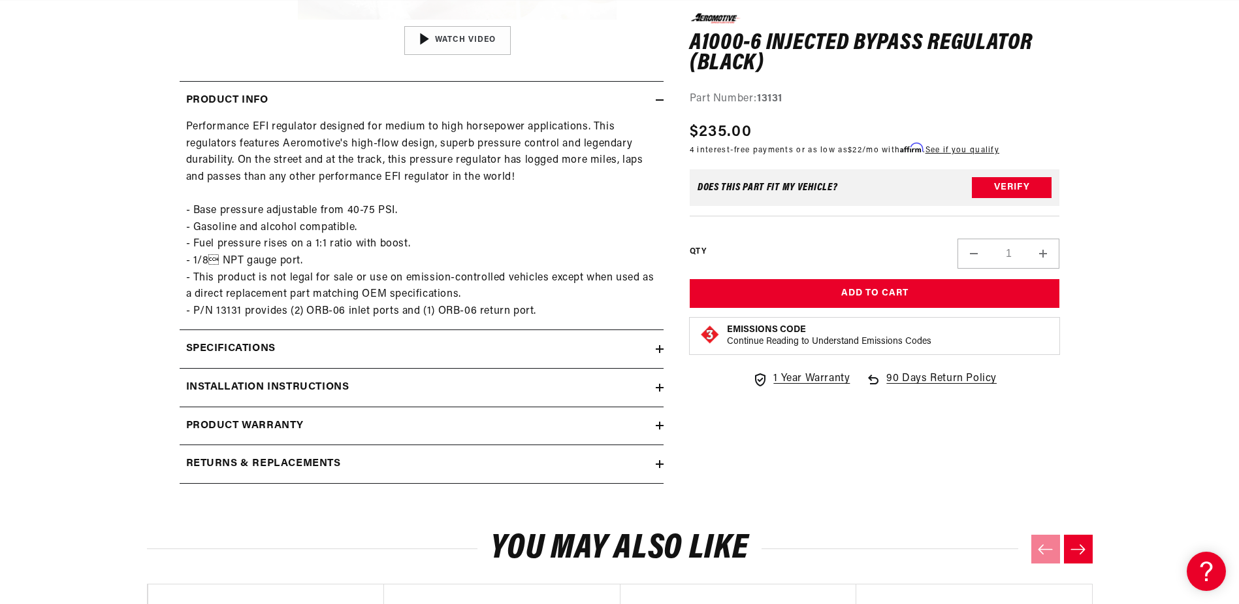
scroll to position [0, 828]
click at [661, 384] on icon at bounding box center [660, 387] width 8 height 8
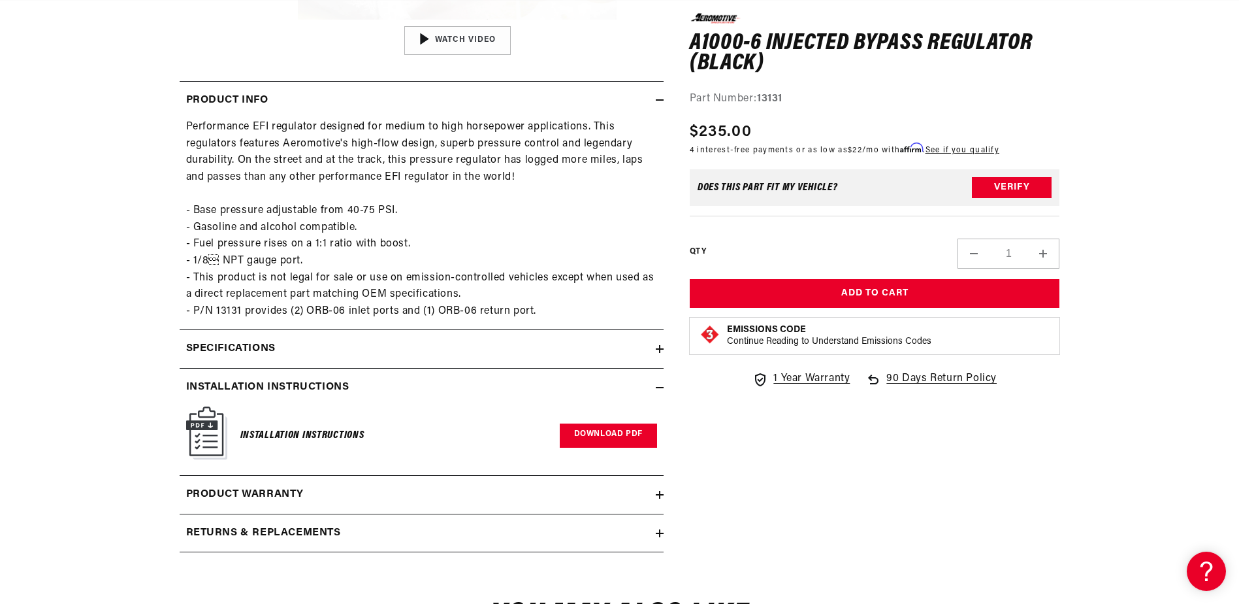
click at [600, 433] on link "Download PDF" at bounding box center [608, 435] width 97 height 24
